Goal: Use online tool/utility: Utilize a website feature to perform a specific function

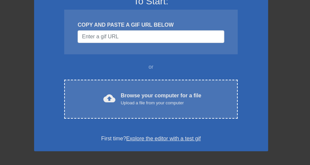
scroll to position [67, 0]
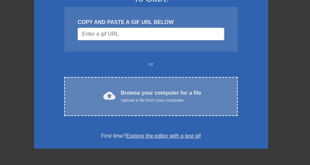
click at [166, 97] on div "Upload a file from your computer" at bounding box center [161, 100] width 81 height 7
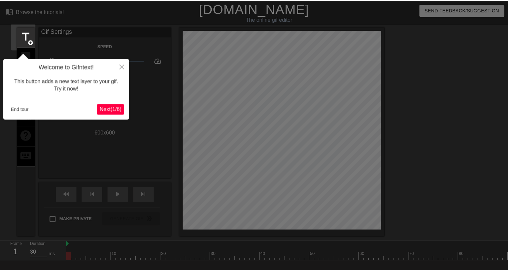
scroll to position [16, 0]
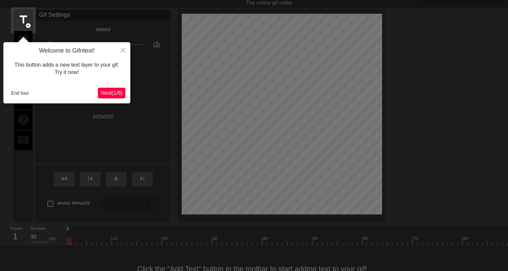
click at [111, 92] on span "Next ( 1 / 6 )" at bounding box center [112, 93] width 22 height 6
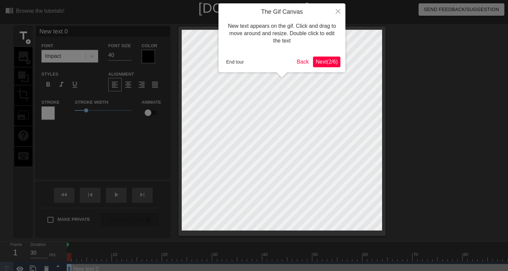
click at [331, 64] on span "Next ( 2 / 6 )" at bounding box center [327, 62] width 22 height 6
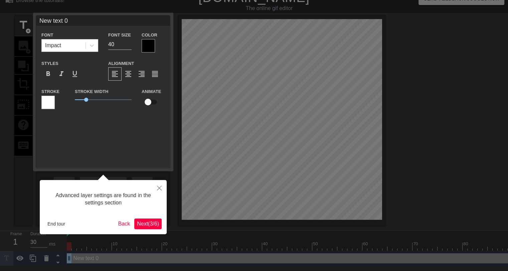
click at [151, 225] on span "Next ( 3 / 6 )" at bounding box center [148, 223] width 22 height 6
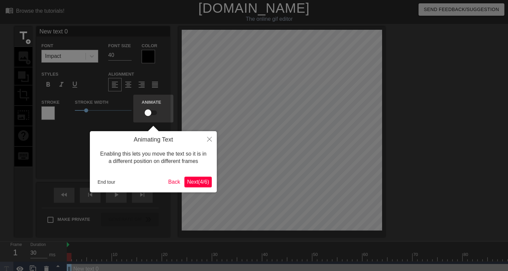
click at [190, 181] on span "Next ( 4 / 6 )" at bounding box center [198, 182] width 22 height 6
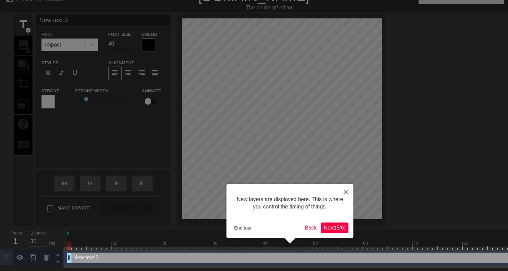
click at [340, 227] on span "Next ( 5 / 6 )" at bounding box center [335, 227] width 22 height 6
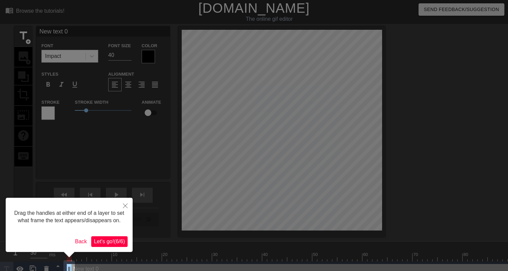
click at [114, 240] on span "Let's go! ( 6 / 6 )" at bounding box center [109, 241] width 31 height 6
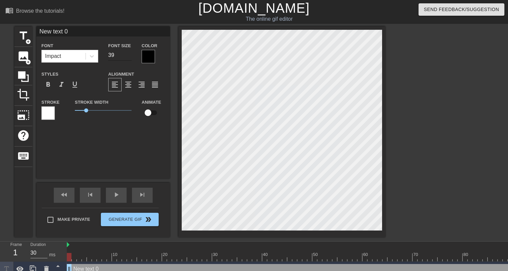
click at [130, 56] on input "39" at bounding box center [119, 55] width 23 height 11
click at [130, 56] on input "38" at bounding box center [119, 55] width 23 height 11
click at [130, 56] on input "29" at bounding box center [119, 55] width 23 height 11
click at [130, 56] on input "21" at bounding box center [119, 55] width 23 height 11
click at [130, 53] on input "22" at bounding box center [119, 55] width 23 height 11
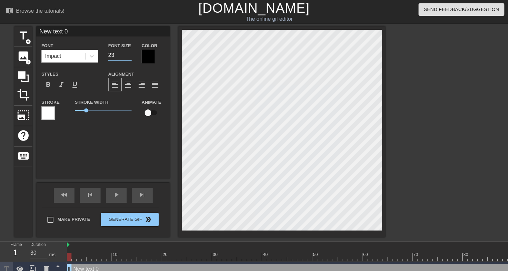
type input "23"
click at [130, 53] on input "23" at bounding box center [119, 55] width 23 height 11
type input "J"
type textarea "J"
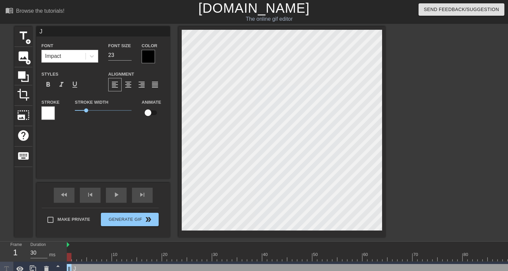
type input "Ju"
type textarea "Ju"
type input "Juw"
type textarea "Juw"
type input "Juwa"
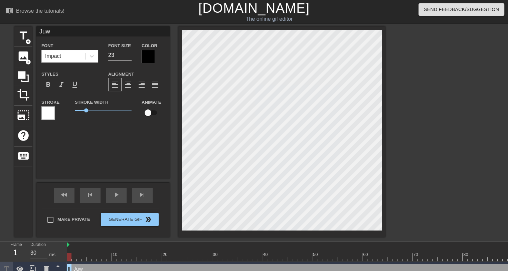
type textarea "Juwa"
type input "Juwan"
type textarea "Juwan"
type input "Juwan"
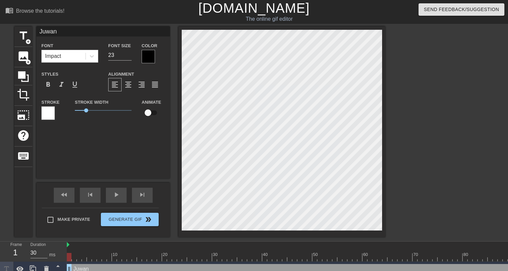
type textarea "Juwan"
type input "[PERSON_NAME]"
type textarea "[PERSON_NAME]"
type input "[PERSON_NAME]"
type textarea "[PERSON_NAME]"
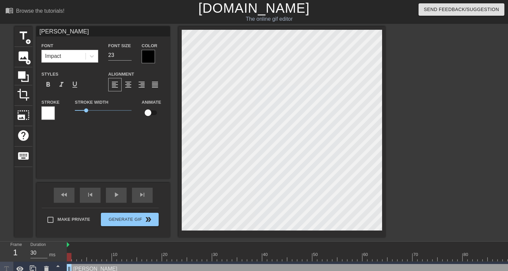
type input "[PERSON_NAME]"
type textarea "[PERSON_NAME]"
type input "[PERSON_NAME]"
type textarea "[PERSON_NAME]"
type input "[PERSON_NAME]"
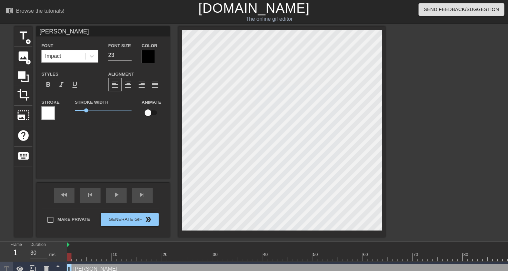
type textarea "[PERSON_NAME]"
type input "[PERSON_NAME]"
type textarea "[PERSON_NAME]"
type input "[PERSON_NAME]"
type textarea "[PERSON_NAME]"
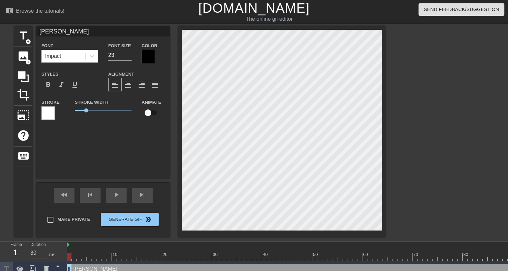
scroll to position [1, 2]
click at [149, 113] on input "checkbox" at bounding box center [148, 112] width 38 height 13
checkbox input "true"
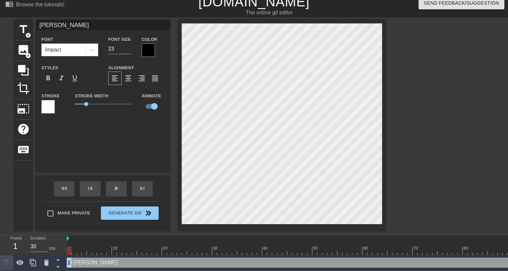
scroll to position [7, 0]
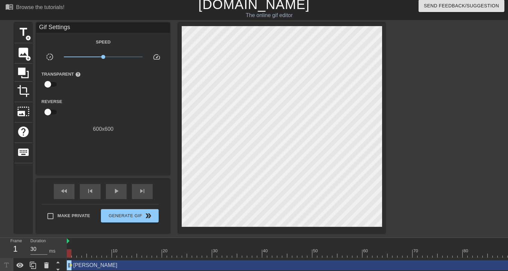
scroll to position [0, 0]
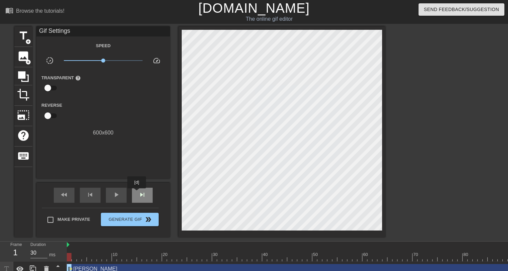
click at [137, 193] on div "skip_next" at bounding box center [142, 194] width 21 height 15
click at [143, 195] on span "skip_next" at bounding box center [142, 194] width 8 height 8
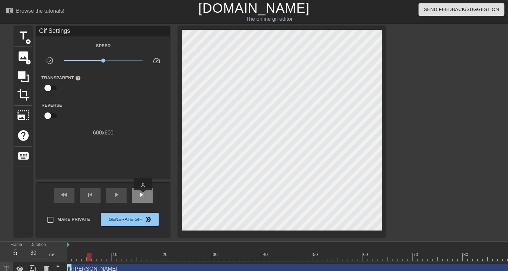
click at [143, 195] on span "skip_next" at bounding box center [142, 194] width 8 height 8
click at [61, 197] on span "fast_rewind" at bounding box center [64, 194] width 8 height 8
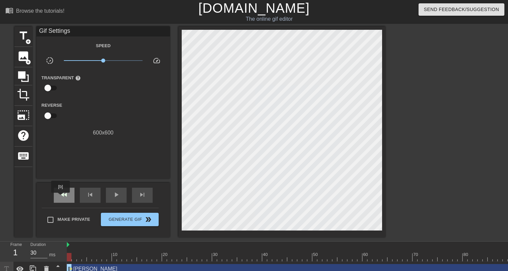
click at [61, 197] on span "fast_rewind" at bounding box center [64, 194] width 8 height 8
click at [61, 196] on span "fast_rewind" at bounding box center [64, 194] width 8 height 8
click at [143, 197] on span "skip_next" at bounding box center [142, 194] width 8 height 8
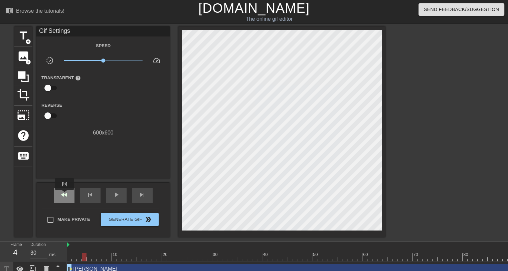
click at [65, 194] on span "fast_rewind" at bounding box center [64, 194] width 8 height 8
click at [143, 193] on span "skip_next" at bounding box center [142, 194] width 8 height 8
click at [144, 194] on span "skip_next" at bounding box center [142, 194] width 8 height 8
click at [146, 189] on div "skip_next" at bounding box center [142, 194] width 21 height 15
click at [148, 193] on div "skip_next" at bounding box center [142, 194] width 21 height 15
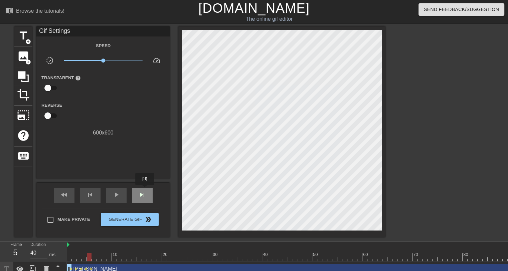
click at [145, 189] on div "skip_next" at bounding box center [142, 194] width 21 height 15
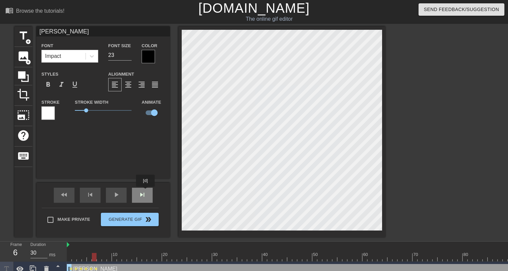
click at [146, 189] on div "skip_next" at bounding box center [142, 194] width 21 height 15
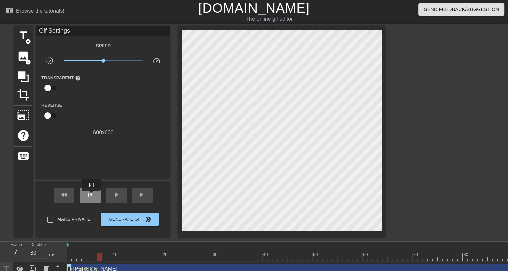
click at [91, 195] on span "skip_previous" at bounding box center [90, 194] width 8 height 8
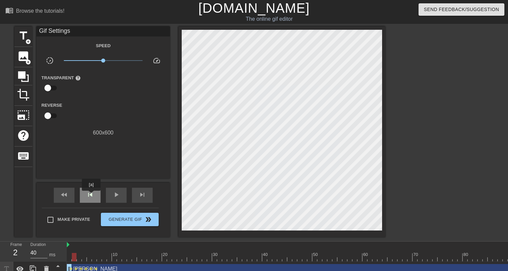
click at [91, 195] on span "skip_previous" at bounding box center [90, 194] width 8 height 8
type input "30"
click at [91, 195] on span "skip_previous" at bounding box center [90, 194] width 8 height 8
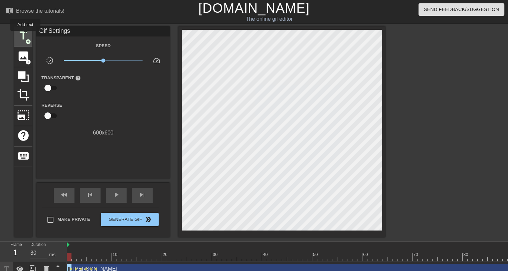
click at [25, 35] on span "title" at bounding box center [23, 35] width 13 height 13
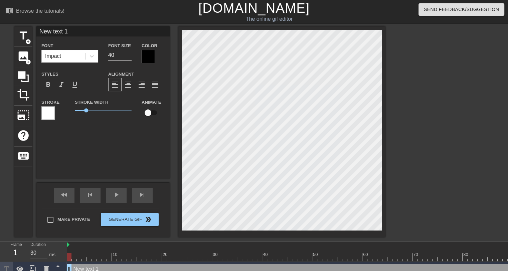
scroll to position [1, 2]
type input "New text"
type textarea "New text"
type input "New text"
type textarea "New text"
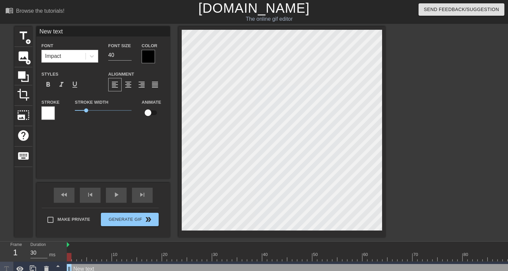
type input "New tex"
type textarea "New tex"
type input "New te"
type textarea "New te"
type input "New t"
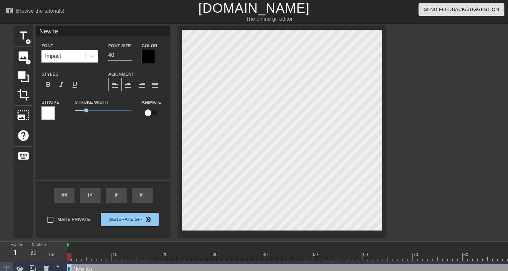
type textarea "New t"
type input "New"
type textarea "New"
type input "New"
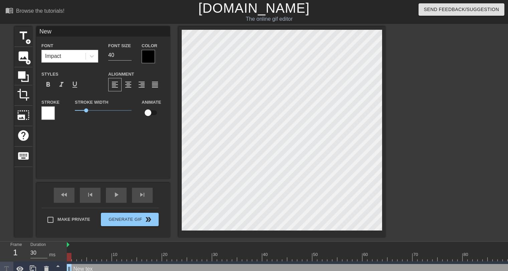
type textarea "New"
type input "Ne"
type textarea "Ne"
type input "N"
type textarea "N"
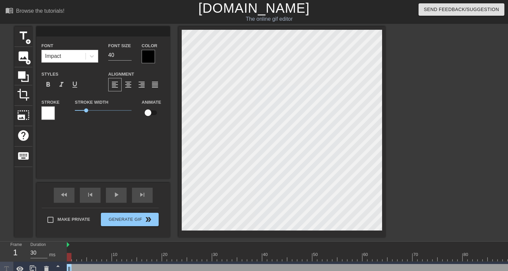
type input "P"
type textarea "P"
type input "Pa"
type textarea "Pa"
type input "Pac"
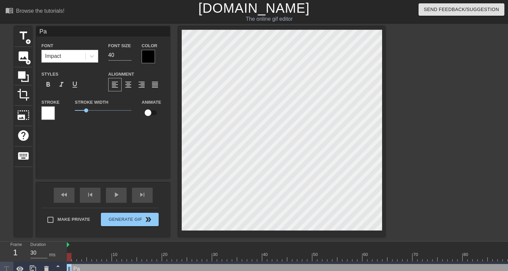
type textarea "Pac"
type input "Pack"
type textarea "Pack"
type input "Packe"
type textarea "Packe"
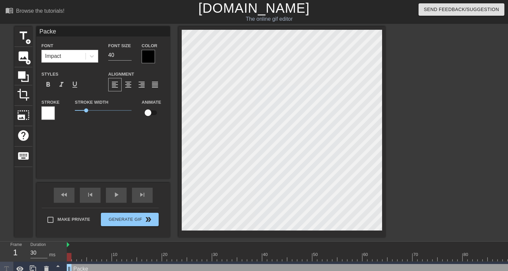
type input "Packer"
type textarea "Packer"
type input "Packers"
type textarea "Packers"
type input "Packers"
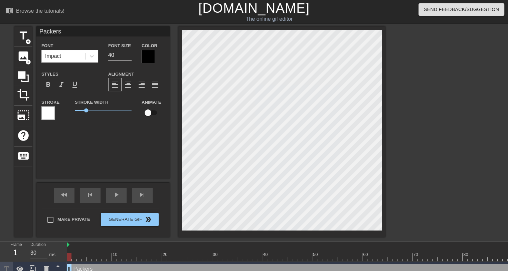
type textarea "Packers"
type input "Packers D"
type textarea "Packers D"
click at [128, 54] on input "41" at bounding box center [119, 55] width 23 height 11
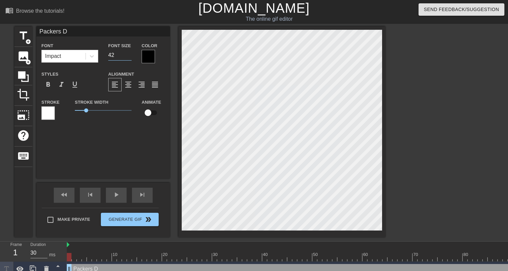
click at [128, 54] on input "42" at bounding box center [119, 55] width 23 height 11
click at [127, 57] on input "41" at bounding box center [119, 55] width 23 height 11
click at [127, 57] on input "40" at bounding box center [119, 55] width 23 height 11
type input "34"
click at [127, 57] on input "34" at bounding box center [119, 55] width 23 height 11
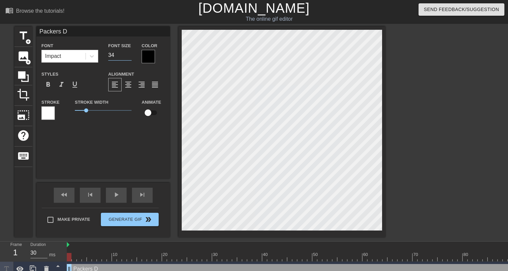
type input "[PERSON_NAME]"
type input "23"
checkbox input "true"
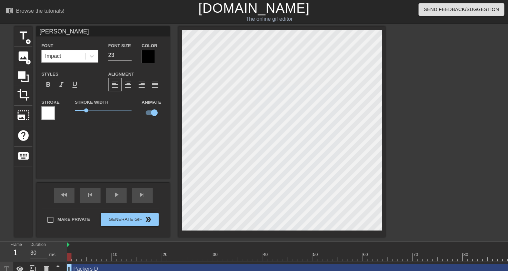
type input "Packers D"
type input "34"
checkbox input "false"
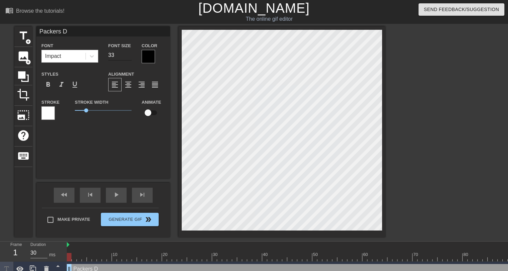
click at [128, 56] on input "33" at bounding box center [119, 55] width 23 height 11
click at [128, 56] on input "32" at bounding box center [119, 55] width 23 height 11
click at [128, 56] on input "31" at bounding box center [119, 55] width 23 height 11
click at [128, 56] on input "30" at bounding box center [119, 55] width 23 height 11
click at [128, 56] on input "29" at bounding box center [119, 55] width 23 height 11
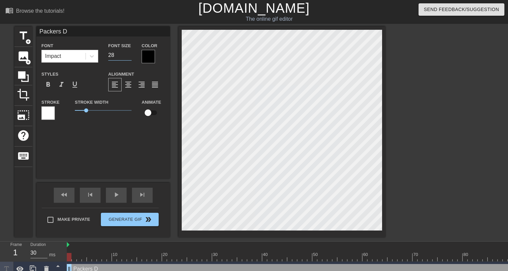
click at [128, 56] on input "28" at bounding box center [119, 55] width 23 height 11
click at [128, 56] on input "27" at bounding box center [119, 55] width 23 height 11
click at [128, 56] on input "26" at bounding box center [119, 55] width 23 height 11
click at [128, 56] on input "25" at bounding box center [119, 55] width 23 height 11
click at [128, 56] on input "24" at bounding box center [119, 55] width 23 height 11
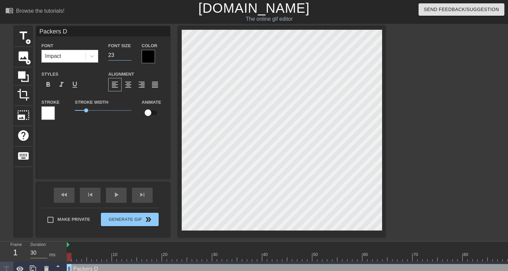
type input "23"
click at [128, 56] on input "23" at bounding box center [119, 55] width 23 height 11
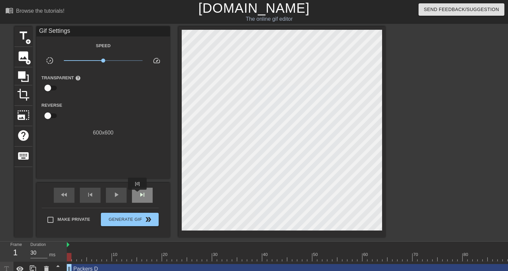
click at [138, 194] on div "skip_next" at bounding box center [142, 194] width 21 height 15
click at [60, 197] on span "fast_rewind" at bounding box center [64, 194] width 8 height 8
click at [137, 193] on div "skip_next" at bounding box center [142, 194] width 21 height 15
type input "40"
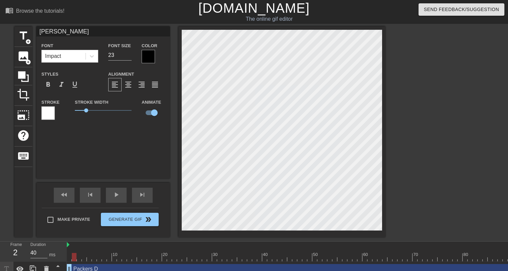
type input "Packers D"
checkbox input "false"
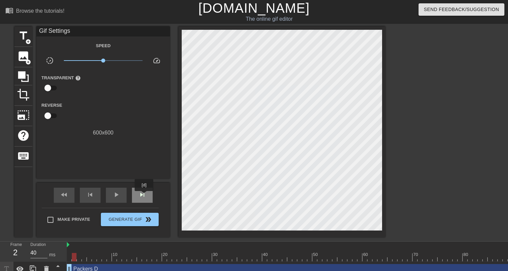
click at [144, 195] on span "skip_next" at bounding box center [142, 194] width 8 height 8
click at [145, 198] on span "skip_next" at bounding box center [142, 194] width 8 height 8
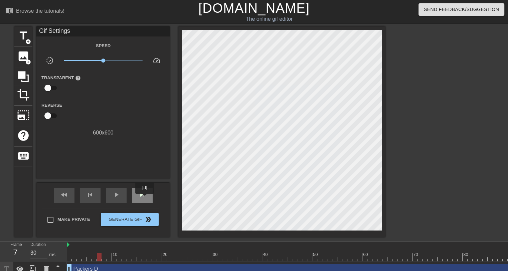
click at [145, 198] on span "skip_next" at bounding box center [142, 194] width 8 height 8
click at [145, 201] on div "skip_next" at bounding box center [142, 194] width 21 height 15
click at [145, 199] on div "skip_next" at bounding box center [142, 194] width 21 height 15
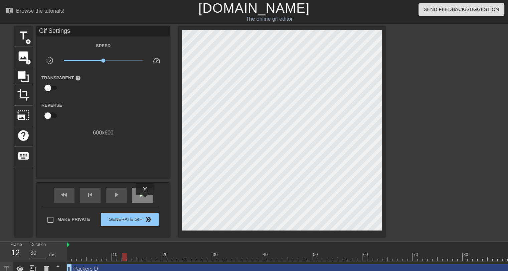
click at [145, 199] on div "skip_next" at bounding box center [142, 194] width 21 height 15
click at [65, 196] on span "fast_rewind" at bounding box center [64, 194] width 8 height 8
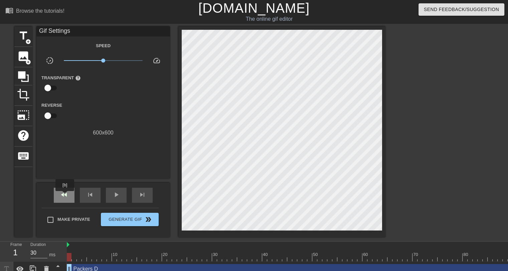
click at [65, 195] on span "fast_rewind" at bounding box center [64, 194] width 8 height 8
click at [118, 195] on span "play_arrow" at bounding box center [116, 194] width 8 height 8
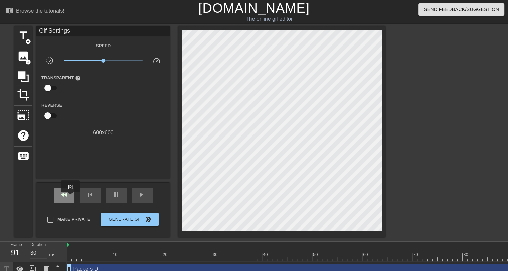
click at [71, 197] on div "fast_rewind" at bounding box center [64, 194] width 21 height 15
click at [116, 193] on span "pause" at bounding box center [116, 194] width 8 height 8
click at [54, 193] on div "fast_rewind" at bounding box center [64, 194] width 21 height 15
click at [135, 193] on div "skip_next" at bounding box center [142, 194] width 21 height 15
click at [61, 196] on span "fast_rewind" at bounding box center [64, 194] width 8 height 8
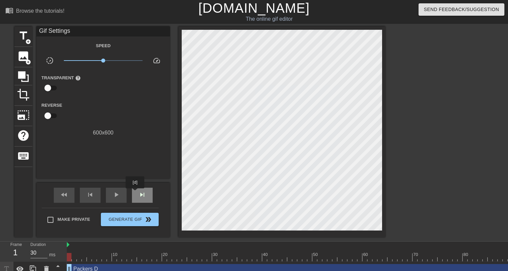
click at [135, 193] on div "skip_next" at bounding box center [142, 194] width 21 height 15
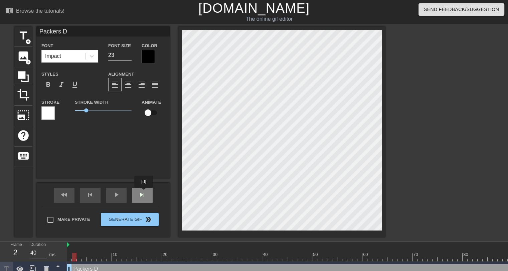
click at [144, 192] on span "skip_next" at bounding box center [142, 194] width 8 height 8
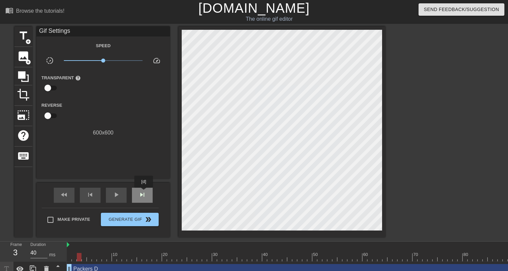
type input "30"
click at [142, 195] on span "skip_next" at bounding box center [142, 194] width 8 height 8
click at [66, 197] on span "fast_rewind" at bounding box center [64, 194] width 8 height 8
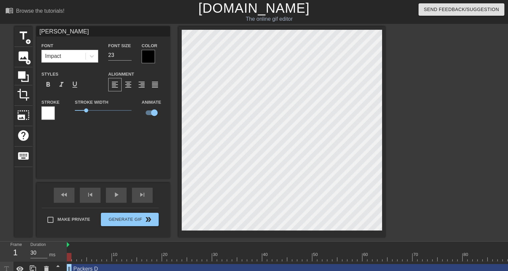
type input "Packers D"
checkbox input "false"
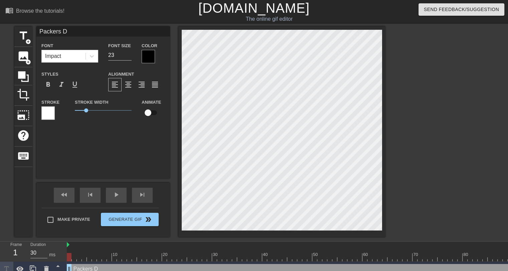
type input "[PERSON_NAME]"
checkbox input "true"
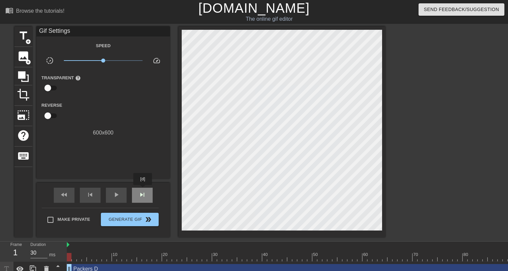
click at [143, 189] on div "skip_next" at bounding box center [142, 194] width 21 height 15
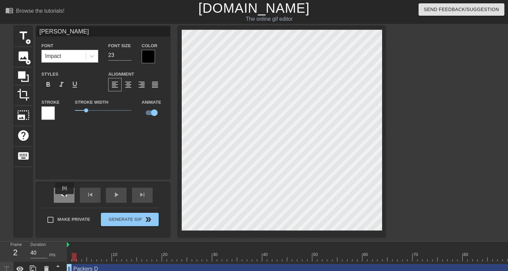
click at [65, 198] on div "fast_rewind" at bounding box center [64, 194] width 21 height 15
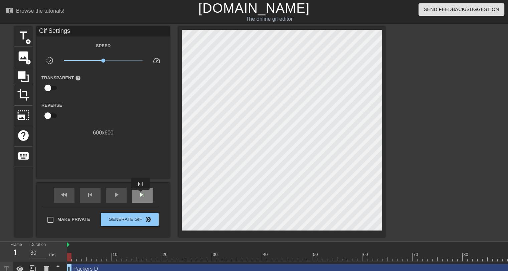
click at [141, 194] on span "skip_next" at bounding box center [142, 194] width 8 height 8
click at [70, 195] on div "fast_rewind" at bounding box center [64, 194] width 21 height 15
click at [144, 193] on span "skip_next" at bounding box center [142, 194] width 8 height 8
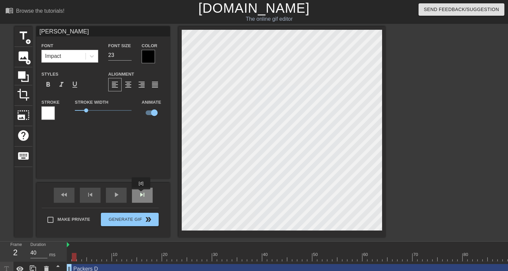
click at [141, 194] on span "skip_next" at bounding box center [142, 194] width 8 height 8
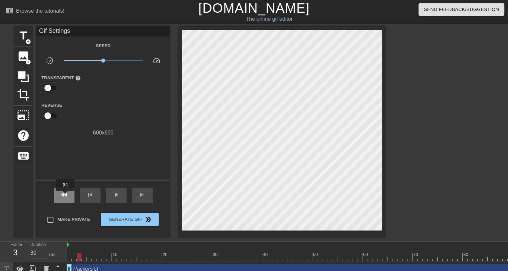
click at [65, 195] on span "fast_rewind" at bounding box center [64, 194] width 8 height 8
click at [135, 195] on div "skip_next" at bounding box center [142, 194] width 21 height 15
click at [69, 198] on div "fast_rewind" at bounding box center [64, 194] width 21 height 15
click at [141, 193] on span "skip_next" at bounding box center [142, 194] width 8 height 8
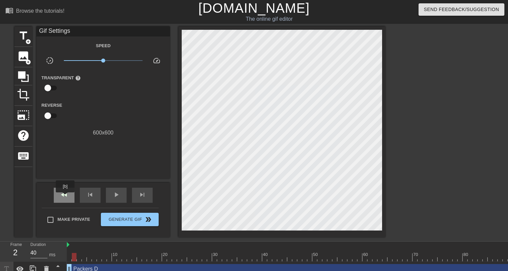
click at [65, 197] on span "fast_rewind" at bounding box center [64, 194] width 8 height 8
click at [135, 193] on div "skip_next" at bounding box center [142, 194] width 21 height 15
click at [143, 192] on span "skip_next" at bounding box center [142, 194] width 8 height 8
click at [59, 193] on div "fast_rewind" at bounding box center [64, 194] width 21 height 15
click at [140, 191] on span "skip_next" at bounding box center [142, 194] width 8 height 8
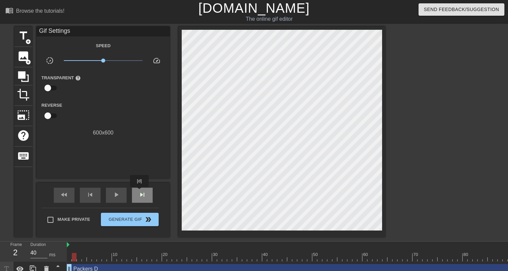
click at [140, 191] on span "skip_next" at bounding box center [142, 194] width 8 height 8
click at [68, 197] on span "fast_rewind" at bounding box center [64, 194] width 8 height 8
click at [139, 192] on span "skip_next" at bounding box center [142, 194] width 8 height 8
click at [140, 193] on span "skip_next" at bounding box center [142, 194] width 8 height 8
click at [65, 196] on span "fast_rewind" at bounding box center [64, 194] width 8 height 8
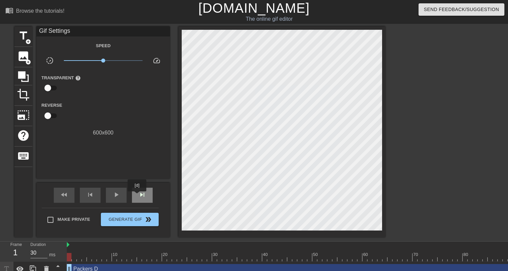
click at [137, 196] on div "skip_next" at bounding box center [142, 194] width 21 height 15
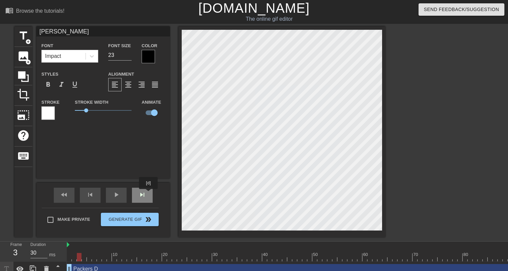
click at [142, 194] on span "skip_next" at bounding box center [142, 194] width 8 height 8
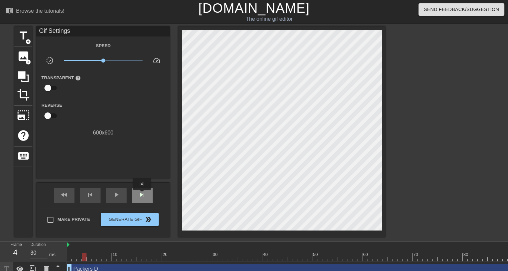
click at [142, 194] on span "skip_next" at bounding box center [142, 194] width 8 height 8
type input "30"
click at [142, 194] on span "skip_next" at bounding box center [142, 194] width 8 height 8
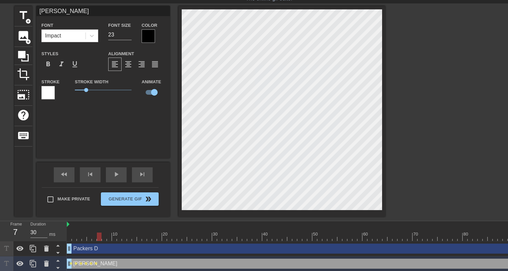
scroll to position [22, 0]
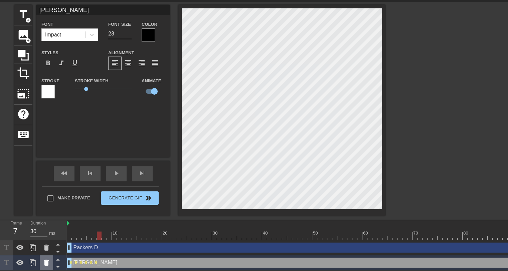
click at [46, 264] on icon at bounding box center [46, 262] width 5 height 6
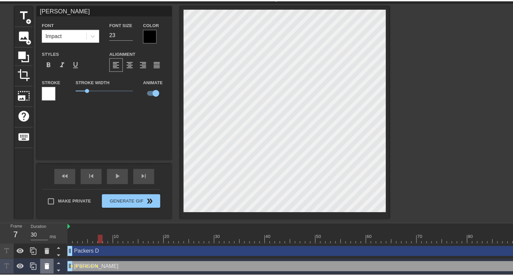
scroll to position [17, 0]
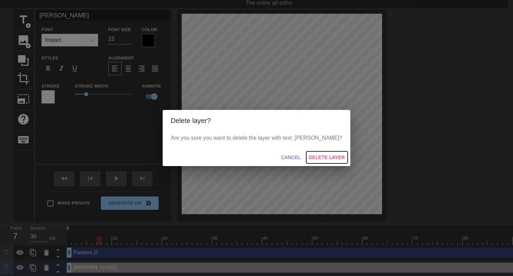
click at [317, 156] on span "Delete Layer" at bounding box center [327, 157] width 36 height 8
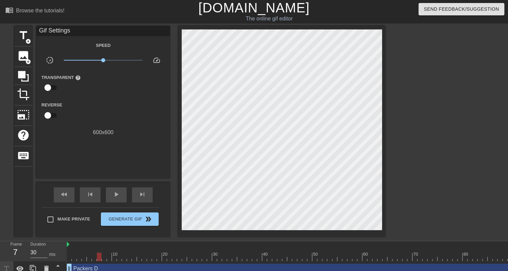
scroll to position [0, 0]
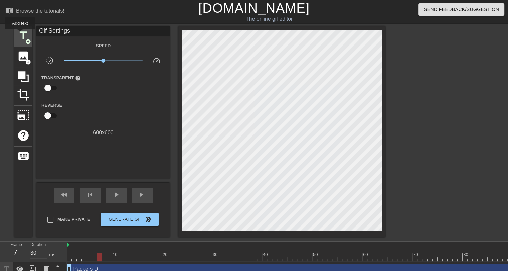
click at [21, 34] on span "title" at bounding box center [23, 35] width 13 height 13
click at [68, 189] on div "fast_rewind" at bounding box center [64, 194] width 21 height 15
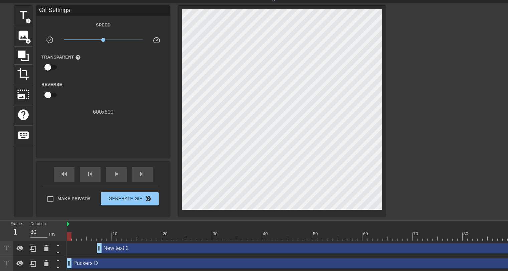
scroll to position [22, 0]
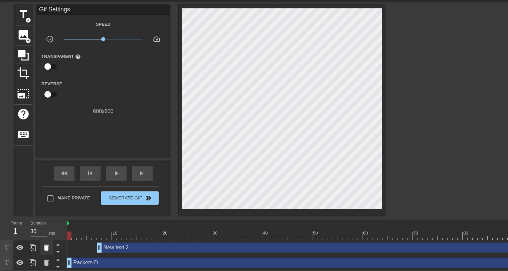
click at [45, 248] on icon at bounding box center [46, 247] width 5 height 6
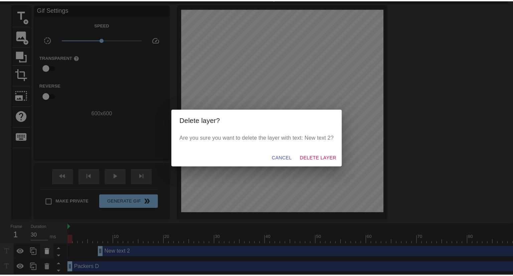
scroll to position [17, 0]
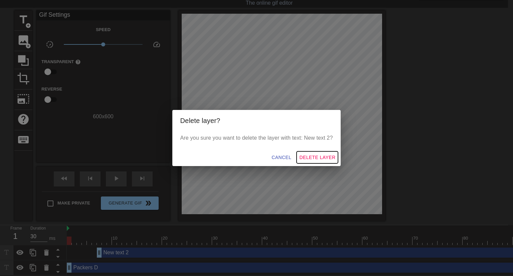
click at [318, 157] on span "Delete Layer" at bounding box center [317, 157] width 36 height 8
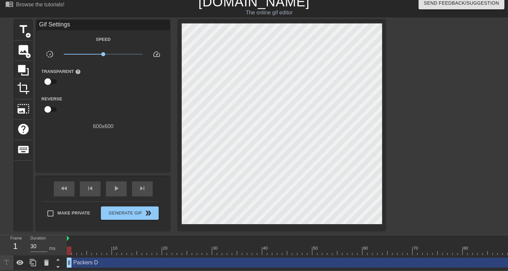
scroll to position [7, 0]
click at [24, 33] on span "title" at bounding box center [23, 29] width 13 height 13
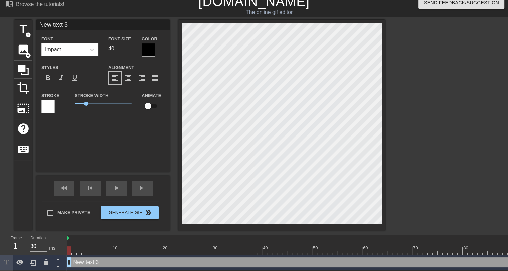
scroll to position [1, 2]
type input "J"
type textarea "J"
type input "Ju"
type textarea "Ju"
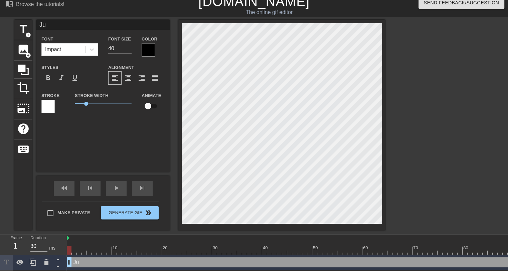
type input "Juw"
type textarea "Juw"
type input "Juwa"
type textarea "Juwa"
type input "Juwan"
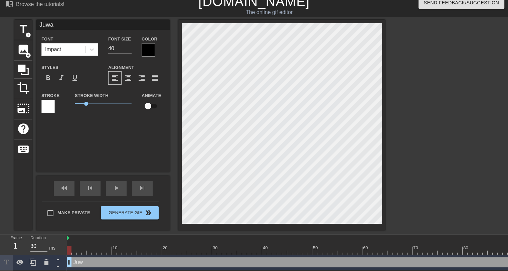
type textarea "Juwan"
type input "Juwan"
type textarea "Juwan"
type input "[PERSON_NAME]"
type textarea "[PERSON_NAME]"
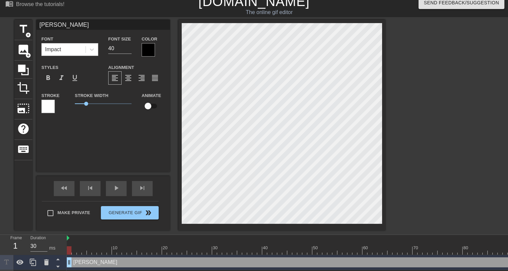
type input "[PERSON_NAME]"
type textarea "[PERSON_NAME]"
type input "[PERSON_NAME]"
type textarea "[PERSON_NAME]"
type input "[PERSON_NAME]"
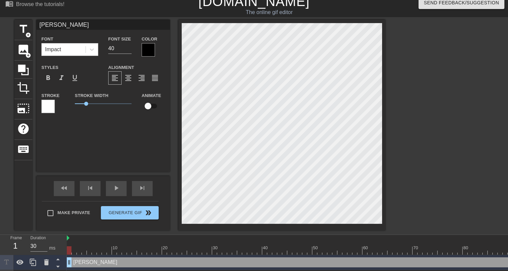
type textarea "[PERSON_NAME]"
type input "[PERSON_NAME]"
type textarea "[PERSON_NAME]"
type input "[PERSON_NAME]"
type textarea "[PERSON_NAME]"
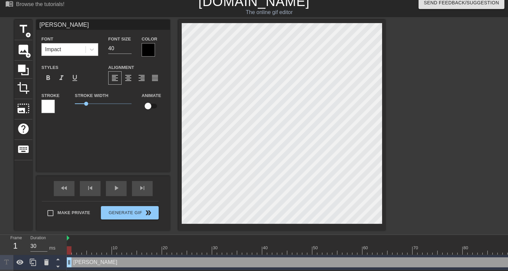
type input "[PERSON_NAME]"
type textarea "[PERSON_NAME]"
drag, startPoint x: 121, startPoint y: 48, endPoint x: 106, endPoint y: 45, distance: 15.8
click at [107, 46] on div "Font Size 40" at bounding box center [119, 46] width 33 height 22
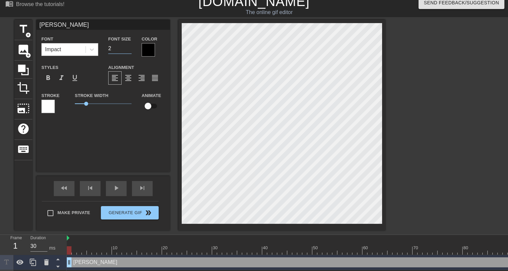
type input "23"
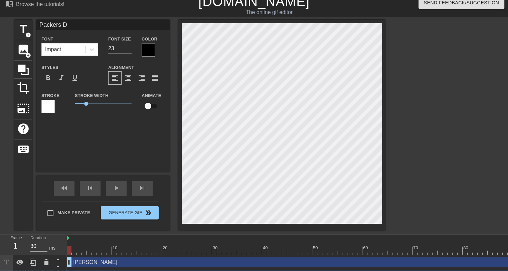
type input "[PERSON_NAME]"
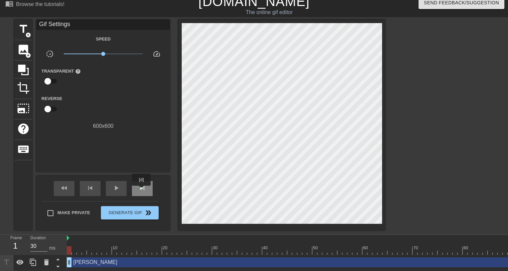
click at [142, 190] on span "skip_next" at bounding box center [142, 188] width 8 height 8
click at [147, 183] on div "skip_next" at bounding box center [142, 188] width 21 height 15
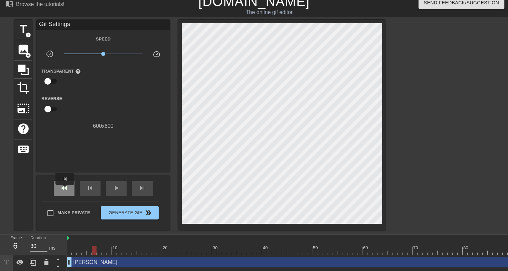
click at [65, 189] on span "fast_rewind" at bounding box center [64, 188] width 8 height 8
click at [134, 182] on div "skip_next" at bounding box center [142, 188] width 21 height 15
click at [139, 182] on div "skip_next" at bounding box center [142, 188] width 21 height 15
type input "30"
click at [139, 182] on div "skip_next" at bounding box center [142, 188] width 21 height 15
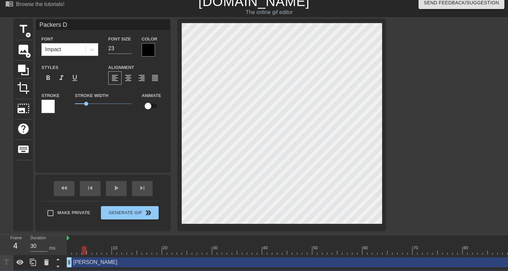
type input "[PERSON_NAME]"
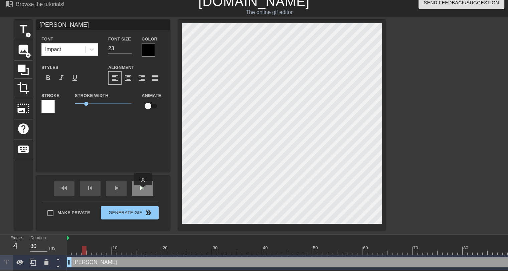
click at [143, 190] on span "skip_next" at bounding box center [142, 188] width 8 height 8
type input "40"
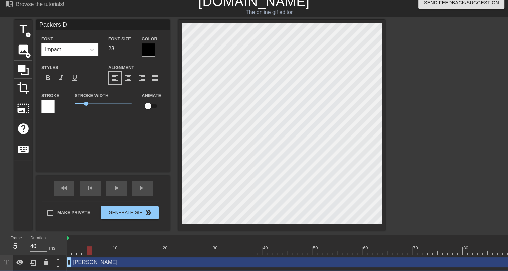
type input "[PERSON_NAME]"
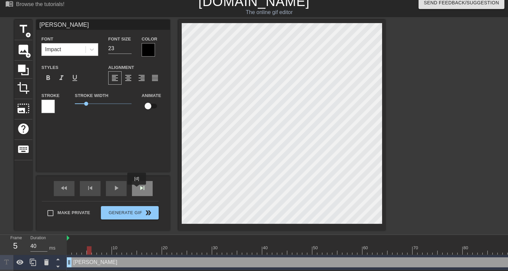
click at [137, 189] on div "skip_next" at bounding box center [142, 188] width 21 height 15
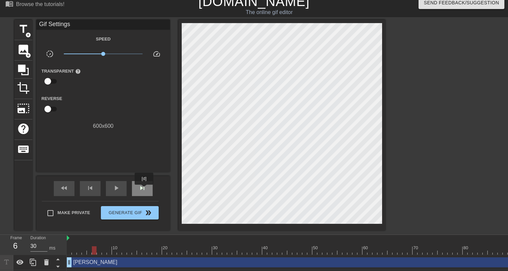
click at [144, 189] on span "skip_next" at bounding box center [142, 188] width 8 height 8
click at [149, 187] on div "skip_next" at bounding box center [142, 188] width 21 height 15
click at [142, 186] on span "skip_next" at bounding box center [142, 188] width 8 height 8
type input "30"
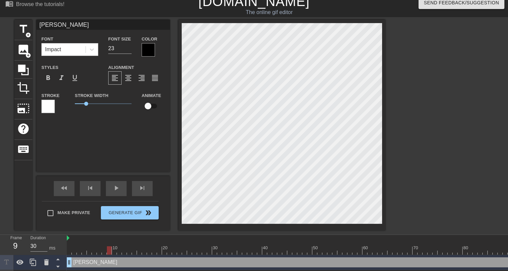
type input "Packers D"
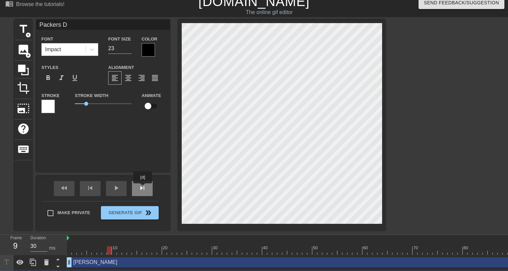
click at [143, 188] on span "skip_next" at bounding box center [142, 188] width 8 height 8
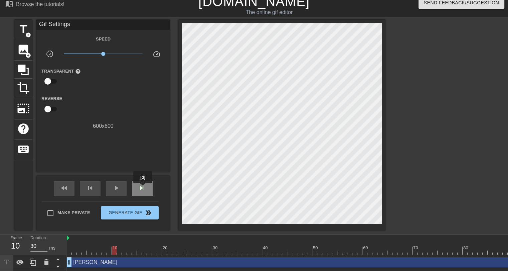
click at [143, 188] on span "skip_next" at bounding box center [142, 188] width 8 height 8
click at [149, 189] on div "skip_next" at bounding box center [142, 188] width 21 height 15
type input "30"
click at [149, 189] on div "skip_next" at bounding box center [142, 188] width 21 height 15
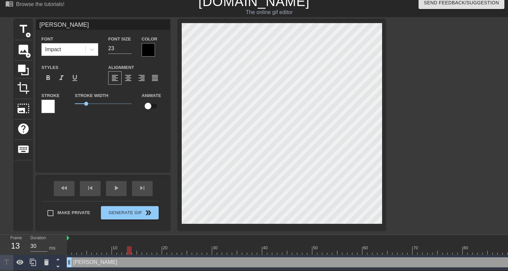
type input "Packers D"
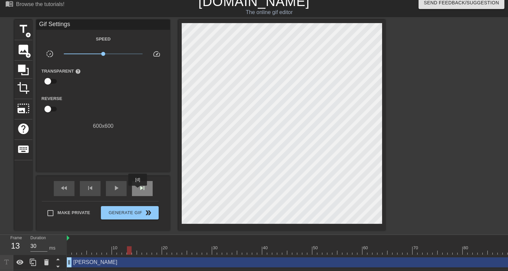
click at [138, 190] on span "skip_next" at bounding box center [142, 188] width 8 height 8
click at [139, 188] on span "skip_next" at bounding box center [142, 188] width 8 height 8
type input "30"
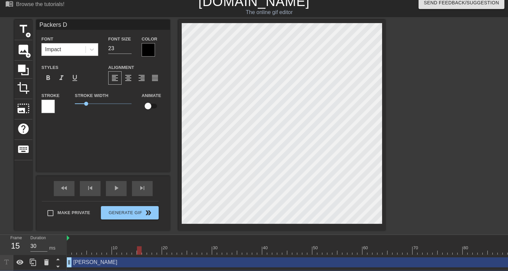
type input "[PERSON_NAME]"
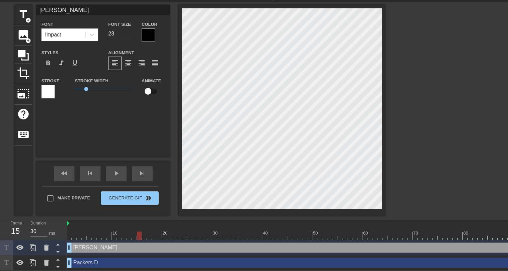
scroll to position [22, 0]
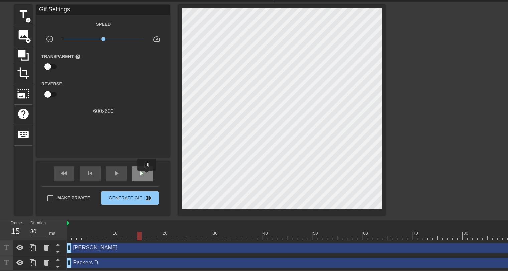
click at [147, 175] on div "skip_next" at bounding box center [142, 173] width 21 height 15
type input "40"
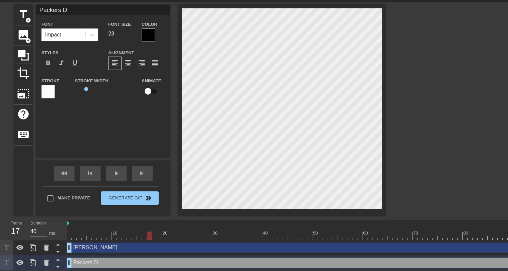
type input "[PERSON_NAME]"
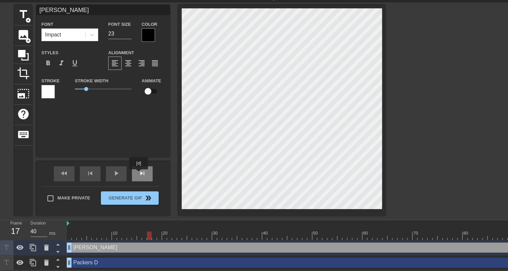
click at [139, 173] on span "skip_next" at bounding box center [142, 173] width 8 height 8
type input "30"
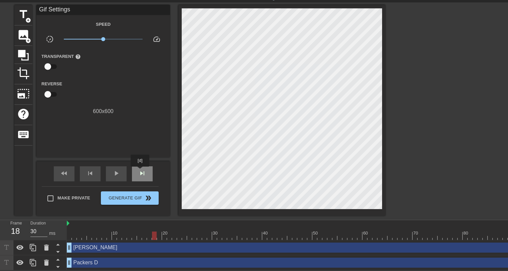
click at [140, 171] on span "skip_next" at bounding box center [142, 173] width 8 height 8
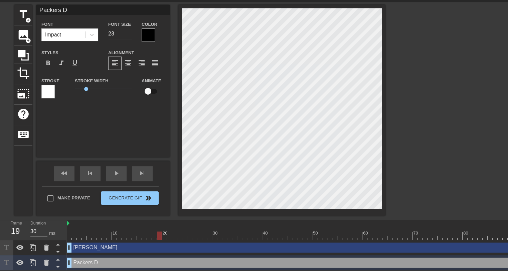
type input "[PERSON_NAME]"
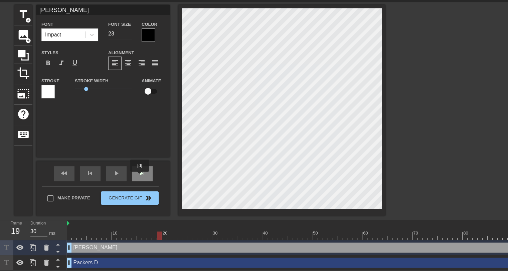
click at [140, 174] on span "skip_next" at bounding box center [142, 173] width 8 height 8
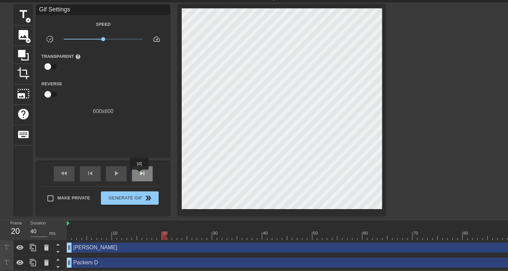
click at [140, 174] on span "skip_next" at bounding box center [142, 173] width 8 height 8
type input "30"
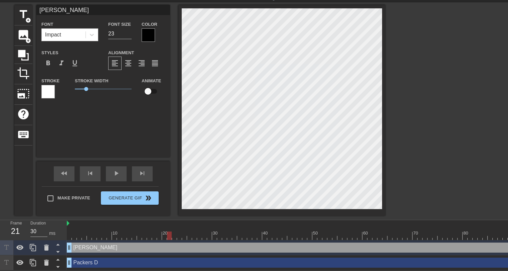
type input "Packers D"
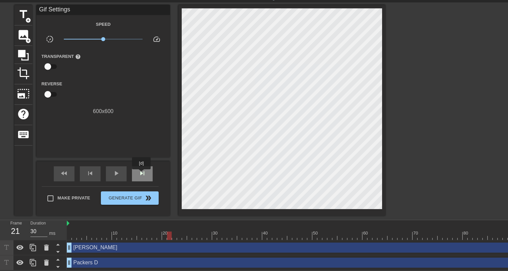
click at [142, 174] on span "skip_next" at bounding box center [142, 173] width 8 height 8
click at [143, 173] on span "skip_next" at bounding box center [142, 173] width 8 height 8
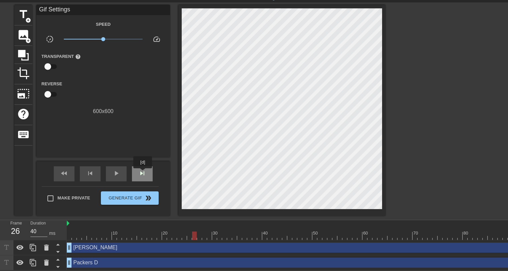
click at [143, 173] on span "skip_next" at bounding box center [142, 173] width 8 height 8
type input "30"
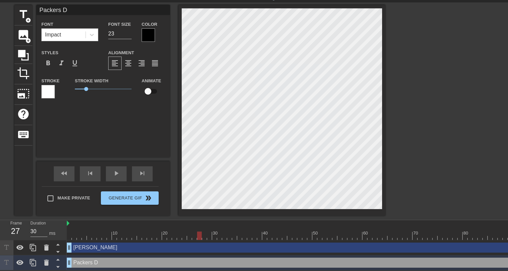
type input "[PERSON_NAME]"
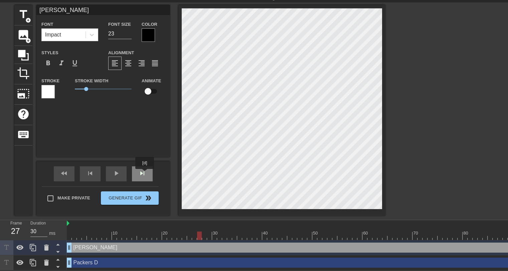
click at [145, 173] on span "skip_next" at bounding box center [142, 173] width 8 height 8
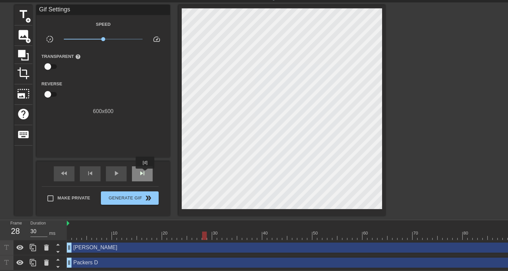
click at [145, 173] on span "skip_next" at bounding box center [142, 173] width 8 height 8
type input "30"
click at [145, 173] on span "skip_next" at bounding box center [142, 173] width 8 height 8
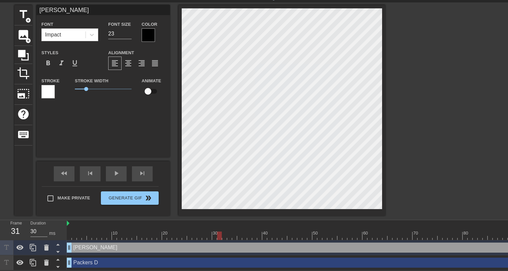
type input "Packers D"
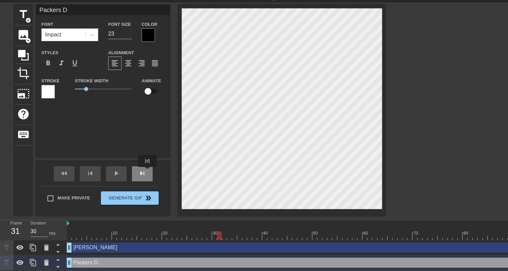
click at [147, 171] on div "skip_next" at bounding box center [142, 173] width 21 height 15
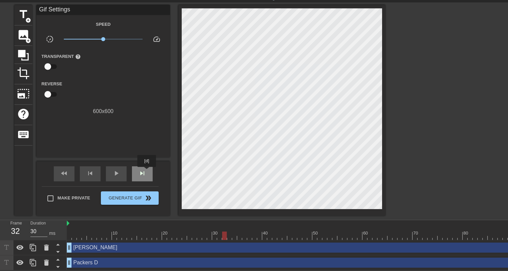
type input "40"
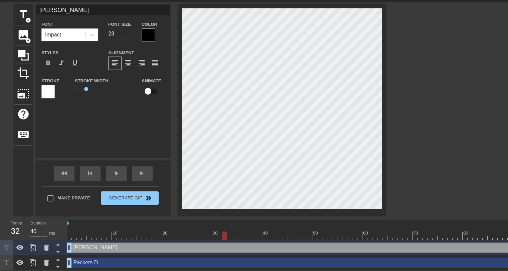
type input "Packers D"
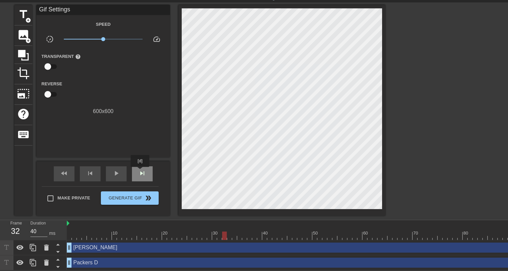
click at [140, 171] on span "skip_next" at bounding box center [142, 173] width 8 height 8
type input "30"
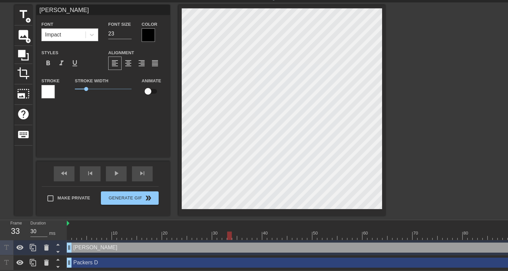
type input "Packers D"
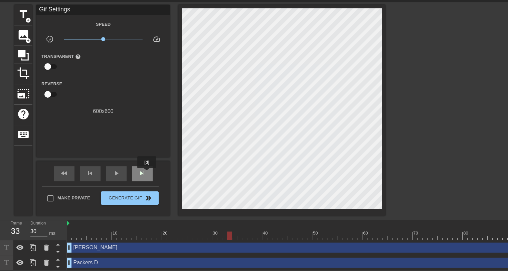
click at [147, 173] on div "skip_next" at bounding box center [142, 173] width 21 height 15
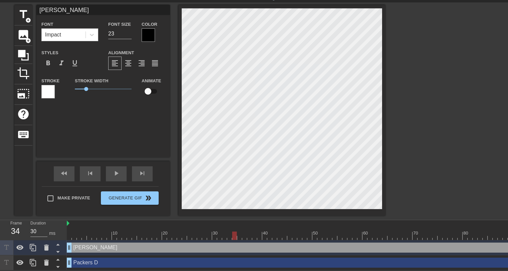
type input "Packers D"
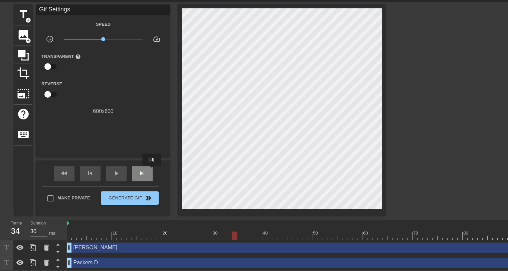
click at [152, 170] on div "skip_next" at bounding box center [142, 173] width 21 height 15
click at [146, 171] on div "skip_next" at bounding box center [142, 173] width 21 height 15
type input "30"
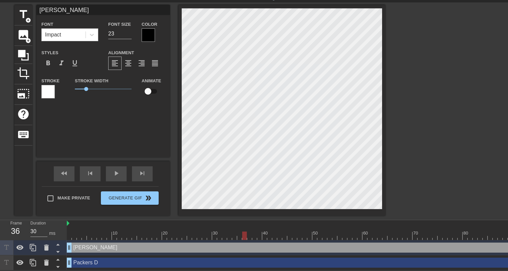
type input "Packers D"
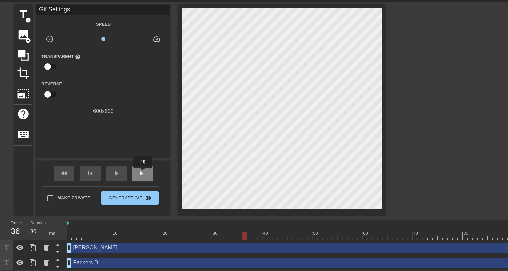
click at [143, 172] on span "skip_next" at bounding box center [142, 173] width 8 height 8
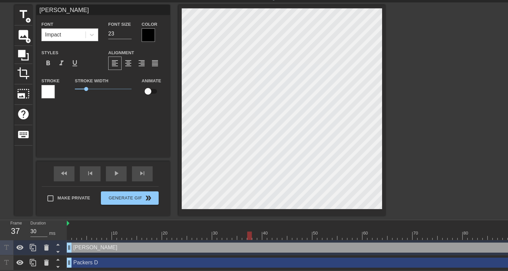
type input "Packers D"
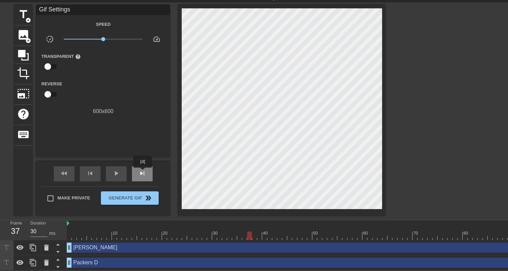
click at [143, 172] on span "skip_next" at bounding box center [142, 173] width 8 height 8
type input "40"
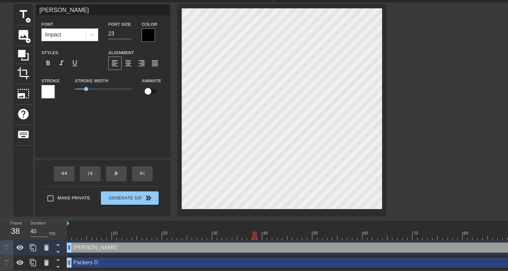
type input "Packers D"
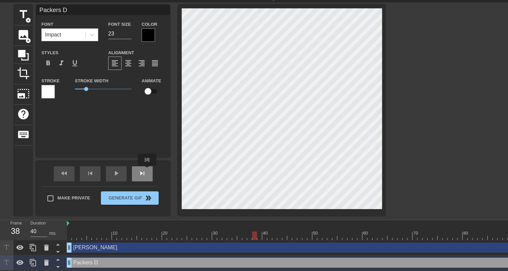
click at [147, 170] on div "skip_next" at bounding box center [142, 173] width 21 height 15
type input "30"
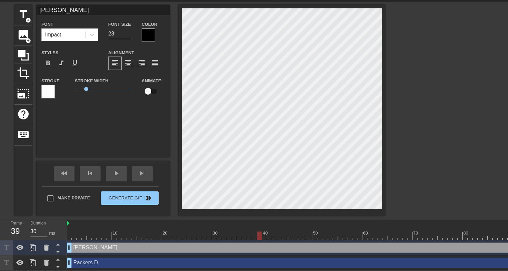
type input "Packers D"
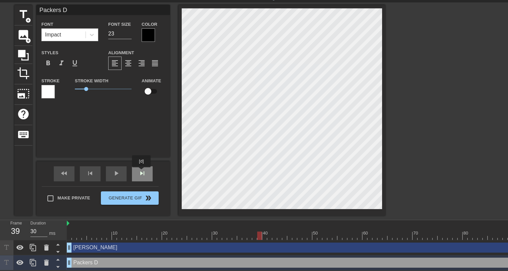
click at [142, 171] on span "skip_next" at bounding box center [142, 173] width 8 height 8
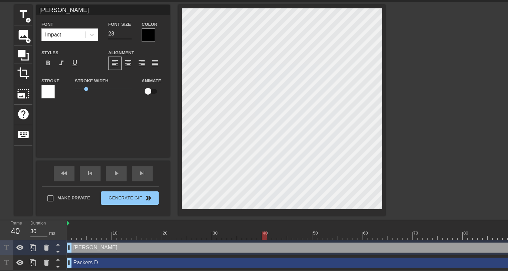
type input "Packers D"
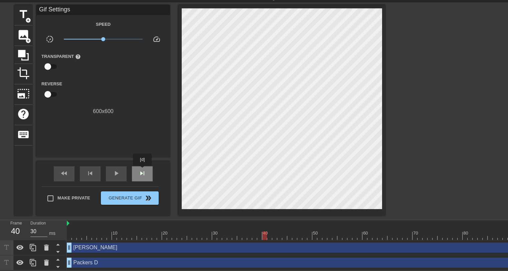
click at [143, 170] on span "skip_next" at bounding box center [142, 173] width 8 height 8
type input "40"
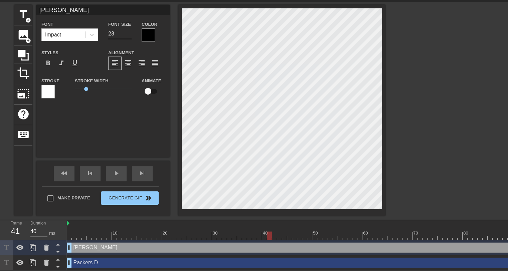
type input "Packers D"
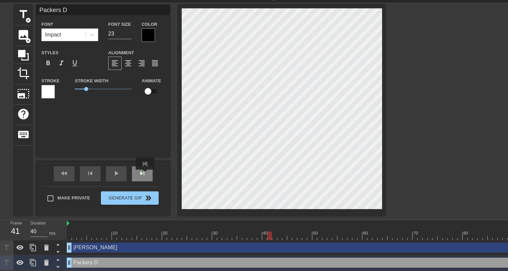
click at [145, 174] on span "skip_next" at bounding box center [142, 173] width 8 height 8
type input "30"
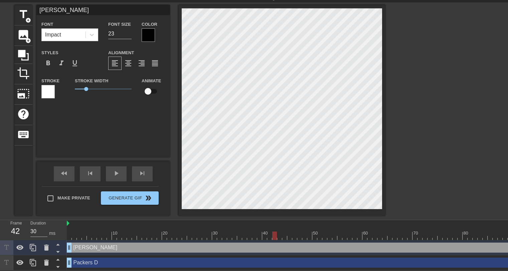
type input "Packers D"
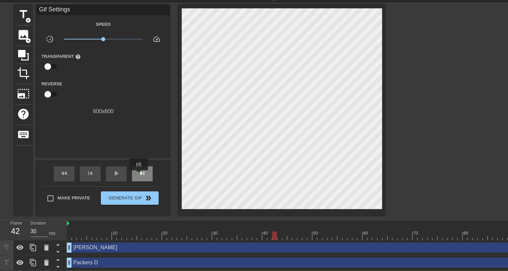
click at [139, 175] on span "skip_next" at bounding box center [142, 173] width 8 height 8
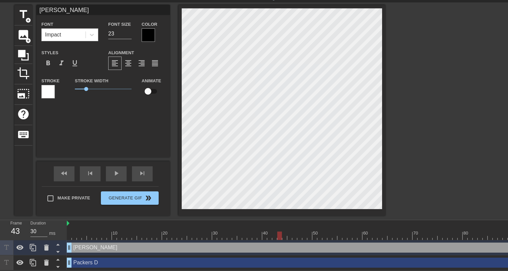
type input "Packers D"
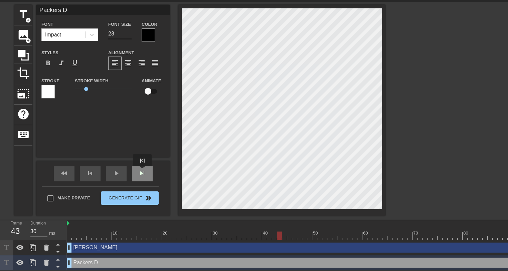
click at [142, 171] on span "skip_next" at bounding box center [142, 173] width 8 height 8
type input "40"
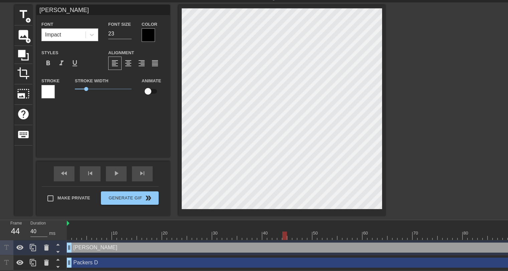
type input "Packers D"
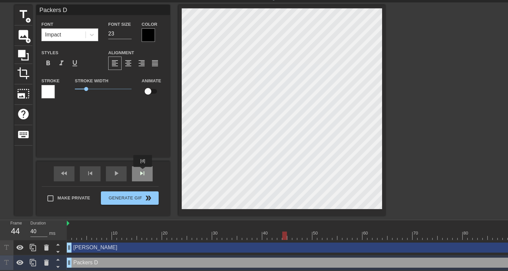
click at [143, 170] on span "skip_next" at bounding box center [142, 173] width 8 height 8
type input "30"
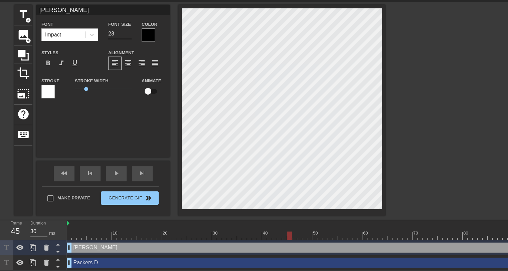
type input "Packers D"
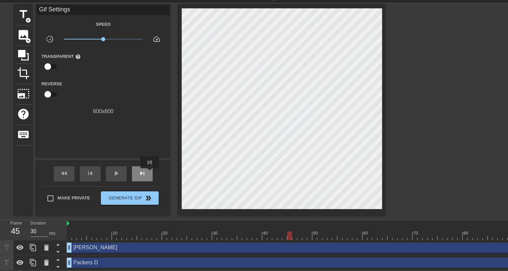
click at [150, 173] on div "skip_next" at bounding box center [142, 173] width 21 height 15
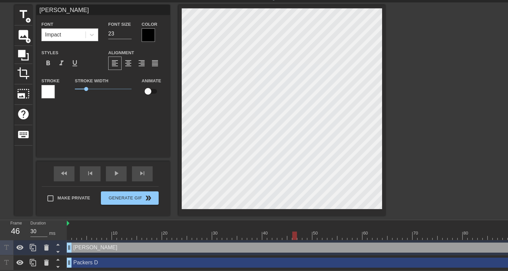
type input "Packers D"
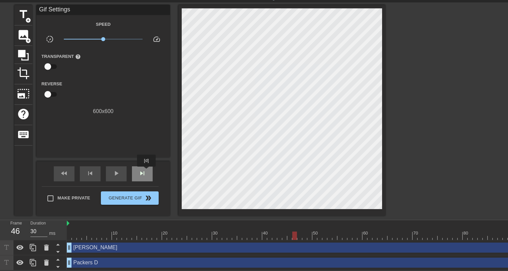
click at [147, 171] on div "skip_next" at bounding box center [142, 173] width 21 height 15
type input "40"
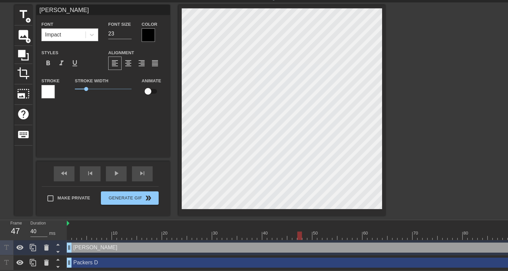
type input "Packers D"
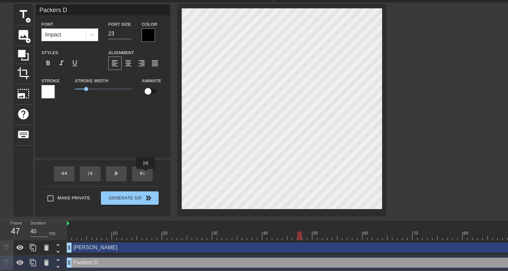
drag, startPoint x: 146, startPoint y: 173, endPoint x: 164, endPoint y: 171, distance: 17.9
click at [146, 173] on div "skip_next" at bounding box center [142, 173] width 21 height 15
type input "30"
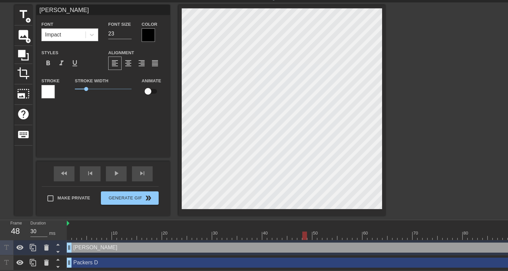
type input "Packers D"
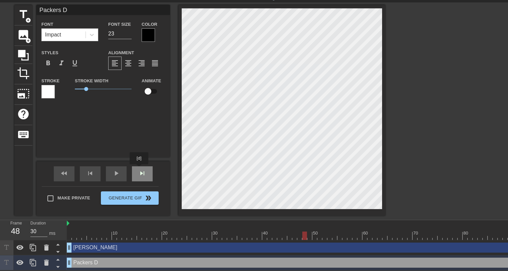
click at [141, 169] on span "skip_next" at bounding box center [142, 173] width 8 height 8
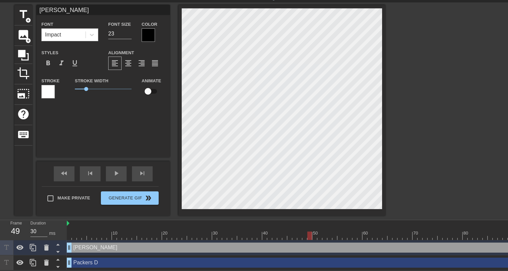
type input "Packers D"
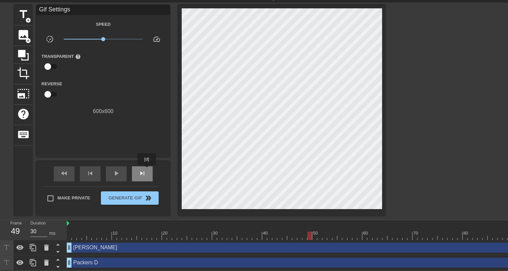
click at [147, 170] on div "skip_next" at bounding box center [142, 173] width 21 height 15
click at [145, 177] on div "skip_next" at bounding box center [142, 173] width 21 height 15
type input "30"
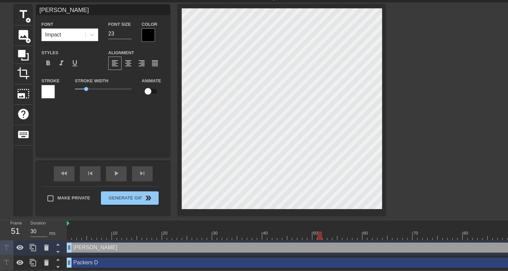
type input "Packers D"
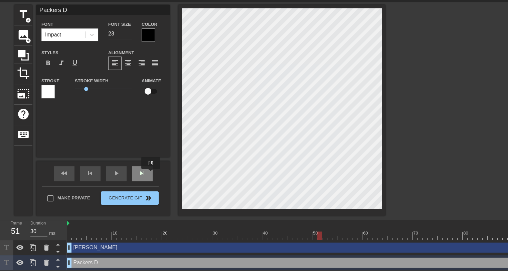
click at [151, 173] on div "skip_next" at bounding box center [142, 173] width 21 height 15
type input "40"
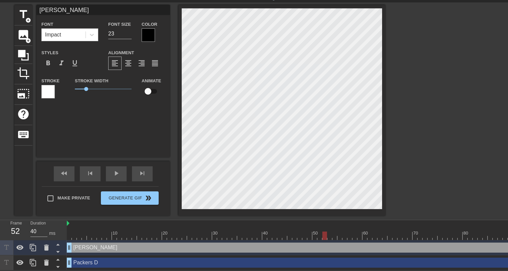
type input "Packers D"
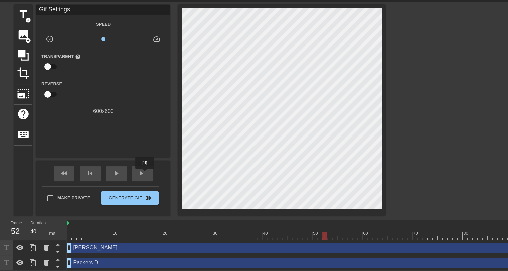
drag, startPoint x: 145, startPoint y: 173, endPoint x: 159, endPoint y: 169, distance: 14.8
click at [146, 172] on div "skip_next" at bounding box center [142, 173] width 21 height 15
type input "30"
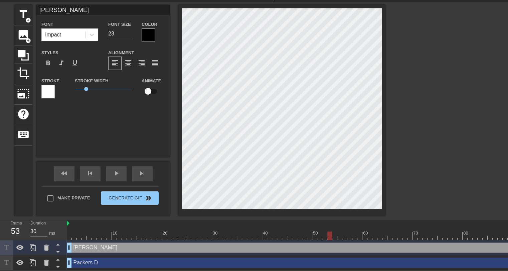
type input "Packers D"
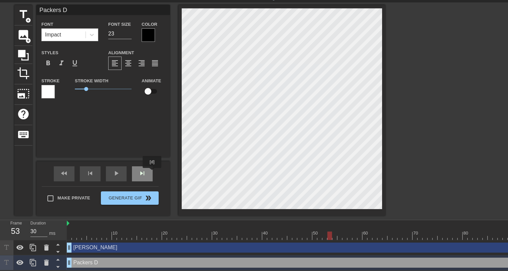
click at [152, 172] on div "skip_next" at bounding box center [142, 173] width 21 height 15
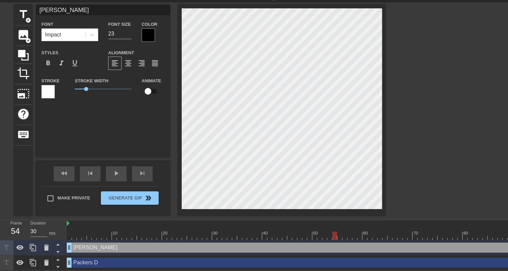
type input "Packers D"
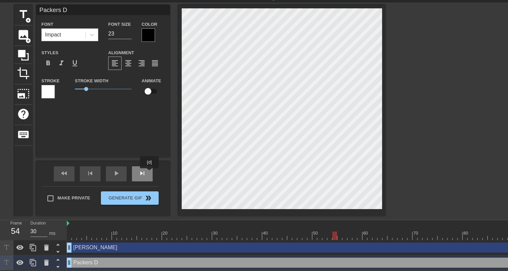
click at [149, 173] on div "skip_next" at bounding box center [142, 173] width 21 height 15
type input "40"
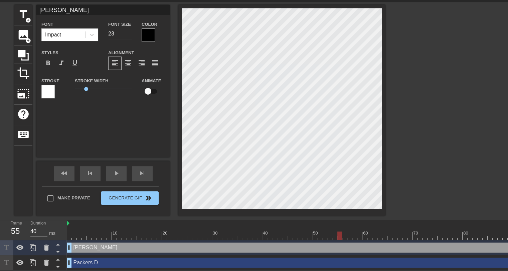
type input "Packers D"
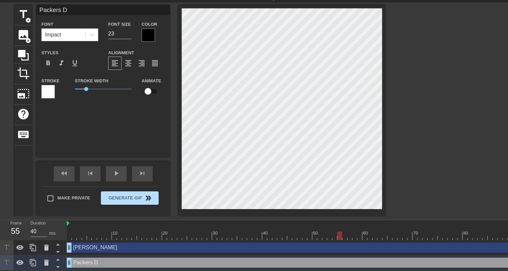
click at [148, 190] on div "Make Private Generate Gif double_arrow" at bounding box center [100, 199] width 117 height 26
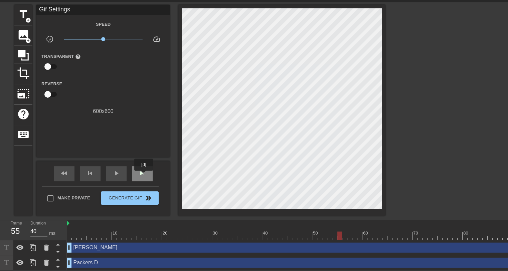
click at [144, 175] on span "skip_next" at bounding box center [142, 173] width 8 height 8
click at [69, 174] on div "fast_rewind" at bounding box center [64, 173] width 21 height 15
click at [134, 170] on div "skip_next" at bounding box center [142, 173] width 21 height 15
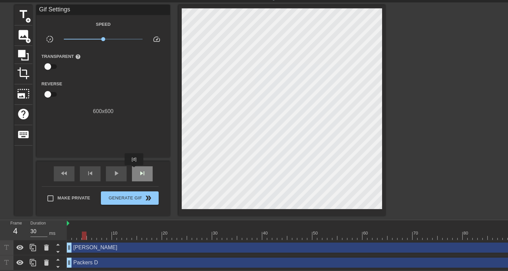
click at [134, 170] on div "skip_next" at bounding box center [142, 173] width 21 height 15
click at [147, 170] on div "skip_next" at bounding box center [142, 173] width 21 height 15
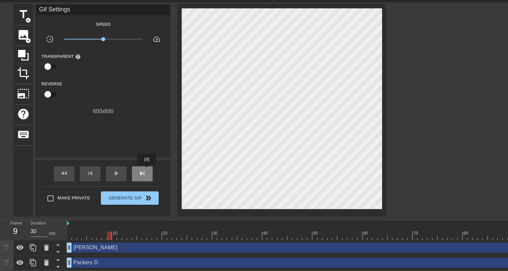
click at [147, 170] on div "skip_next" at bounding box center [142, 173] width 21 height 15
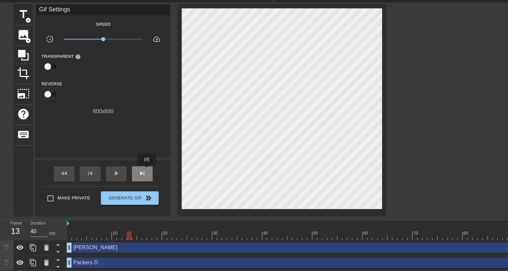
click at [147, 170] on div "skip_next" at bounding box center [142, 173] width 21 height 15
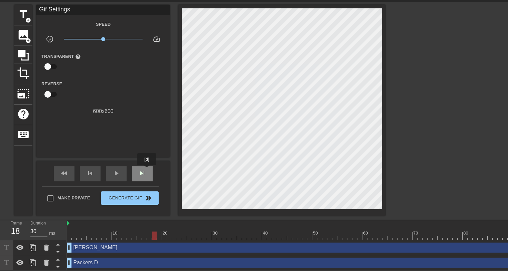
click at [147, 170] on div "skip_next" at bounding box center [142, 173] width 21 height 15
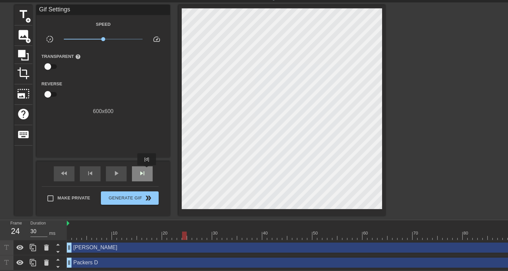
click at [147, 170] on div "skip_next" at bounding box center [142, 173] width 21 height 15
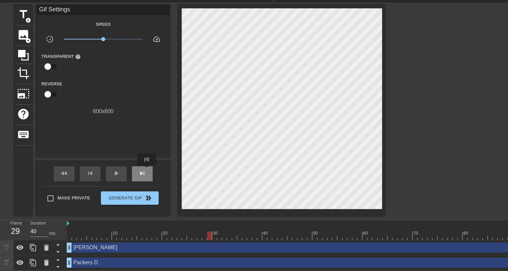
click at [147, 170] on div "skip_next" at bounding box center [142, 173] width 21 height 15
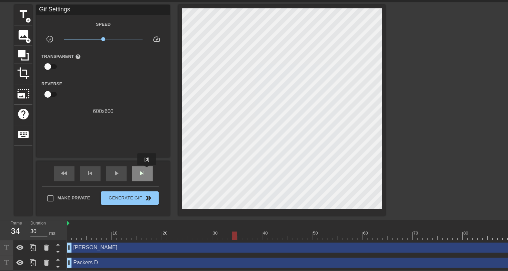
click at [147, 170] on div "skip_next" at bounding box center [142, 173] width 21 height 15
click at [74, 175] on div "fast_rewind" at bounding box center [64, 173] width 21 height 15
click at [69, 174] on div "fast_rewind" at bounding box center [64, 173] width 21 height 15
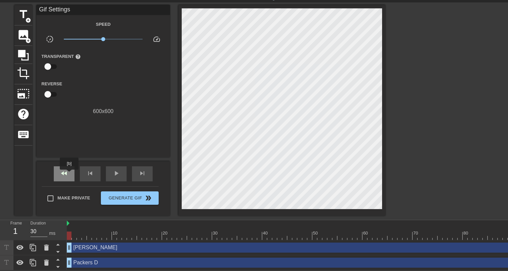
click at [69, 174] on div "fast_rewind" at bounding box center [64, 173] width 21 height 15
click at [110, 174] on div "play_arrow" at bounding box center [116, 173] width 21 height 15
click at [58, 250] on icon at bounding box center [58, 251] width 8 height 8
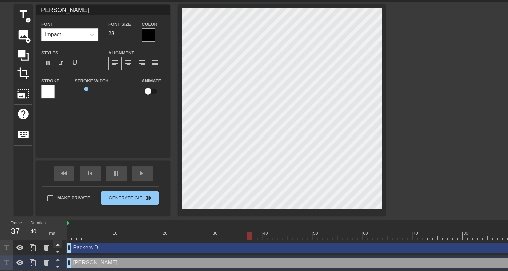
click at [55, 244] on icon at bounding box center [58, 244] width 8 height 8
type input "30"
type input "Packers D"
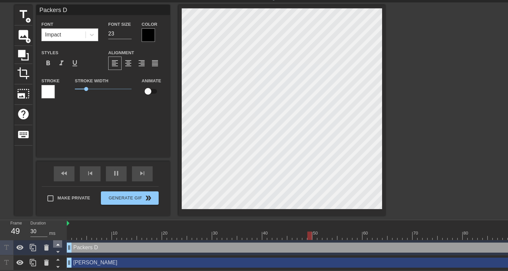
click at [55, 244] on icon at bounding box center [58, 244] width 8 height 8
click at [54, 250] on icon at bounding box center [58, 251] width 8 height 8
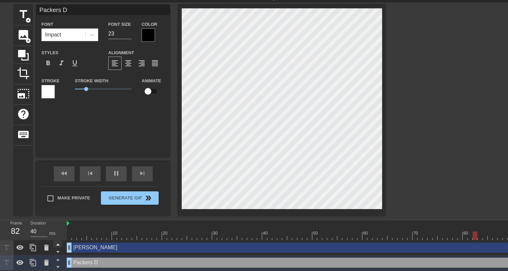
type input "30"
click at [55, 243] on icon at bounding box center [58, 244] width 8 height 8
type input "[PERSON_NAME]"
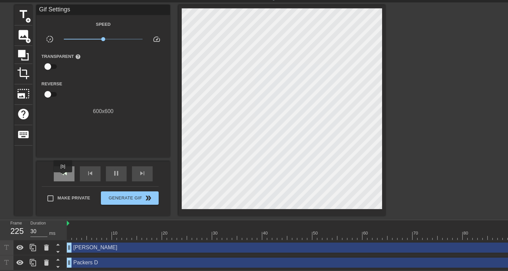
click at [63, 177] on div "fast_rewind" at bounding box center [64, 173] width 21 height 15
type input "30"
click at [122, 173] on div "pause" at bounding box center [116, 173] width 21 height 15
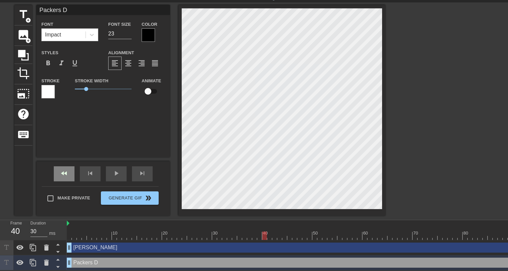
click at [59, 175] on div "fast_rewind" at bounding box center [64, 173] width 21 height 15
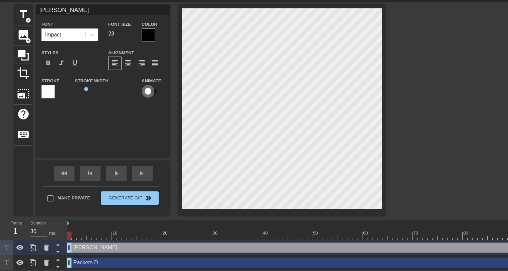
click at [150, 88] on input "checkbox" at bounding box center [148, 91] width 38 height 13
checkbox input "true"
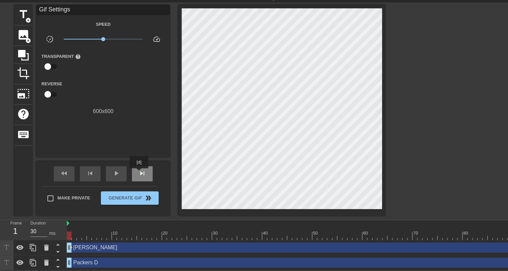
click at [139, 173] on span "skip_next" at bounding box center [142, 173] width 8 height 8
click at [140, 168] on div "skip_next" at bounding box center [142, 173] width 21 height 15
type input "30"
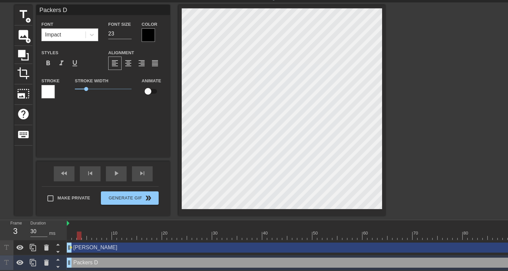
type input "[PERSON_NAME]"
checkbox input "true"
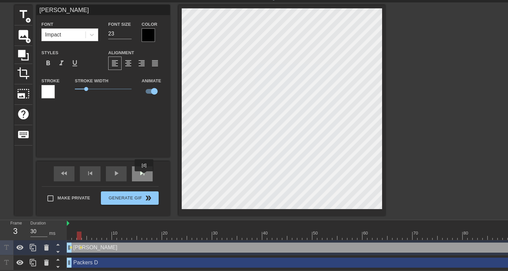
click at [144, 176] on span "skip_next" at bounding box center [142, 173] width 8 height 8
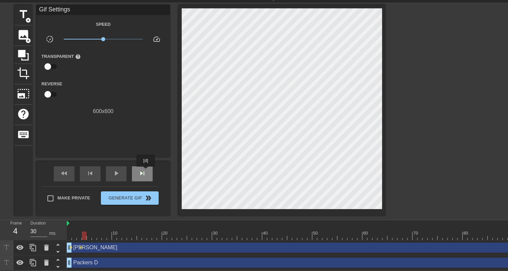
click at [145, 171] on span "skip_next" at bounding box center [142, 173] width 8 height 8
click at [144, 176] on span "skip_next" at bounding box center [142, 173] width 8 height 8
type input "30"
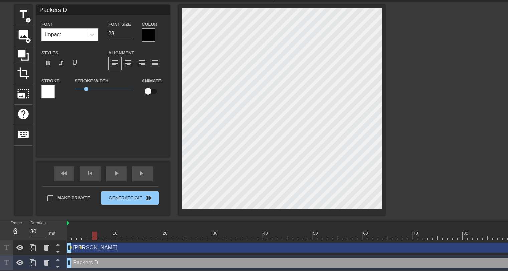
type input "[PERSON_NAME]"
checkbox input "true"
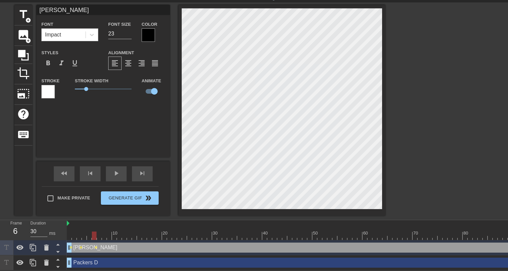
type input "Packers D"
checkbox input "false"
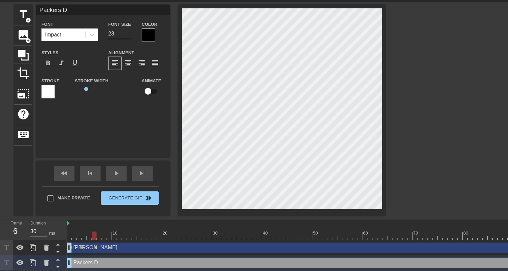
click at [50, 173] on div "fast_rewind skip_previous play_arrow skip_next" at bounding box center [103, 173] width 109 height 25
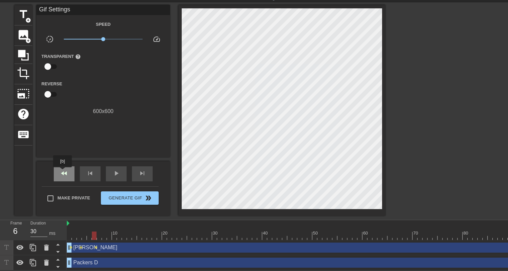
click at [63, 172] on span "fast_rewind" at bounding box center [64, 173] width 8 height 8
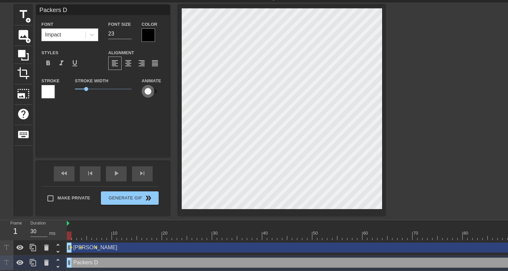
click at [148, 90] on input "checkbox" at bounding box center [148, 91] width 38 height 13
checkbox input "true"
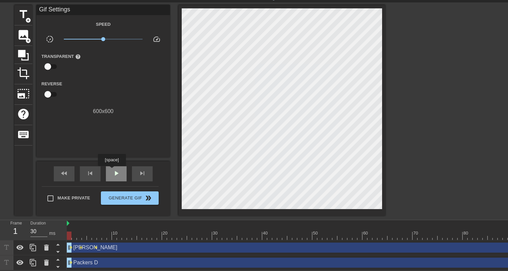
click at [112, 171] on div "play_arrow" at bounding box center [116, 173] width 21 height 15
click at [59, 177] on div "fast_rewind" at bounding box center [64, 173] width 21 height 15
click at [120, 174] on span "pause" at bounding box center [116, 173] width 8 height 8
click at [72, 170] on div "fast_rewind" at bounding box center [64, 173] width 21 height 15
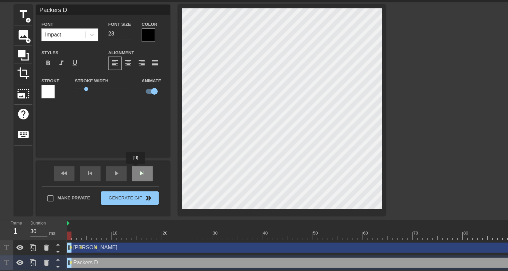
click at [138, 169] on div "skip_next" at bounding box center [142, 173] width 21 height 15
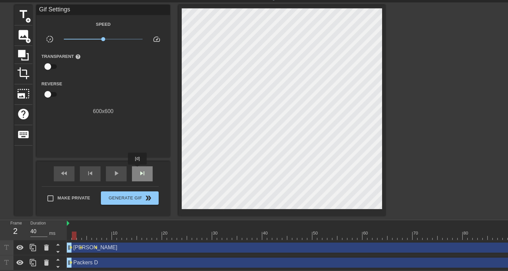
click at [138, 169] on div "skip_next" at bounding box center [142, 173] width 21 height 15
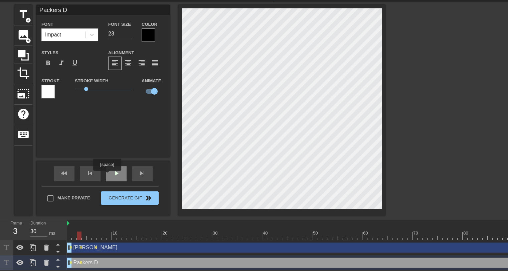
click at [111, 174] on div "play_arrow" at bounding box center [116, 173] width 21 height 15
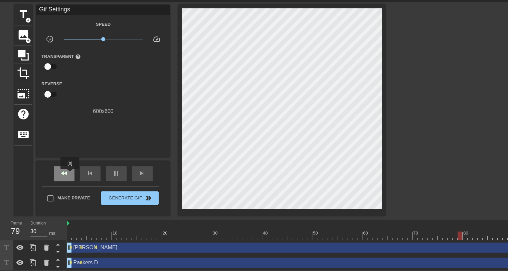
click at [70, 174] on div "fast_rewind" at bounding box center [64, 173] width 21 height 15
click at [115, 170] on span "pause" at bounding box center [116, 173] width 8 height 8
click at [68, 174] on div "fast_rewind" at bounding box center [64, 173] width 21 height 15
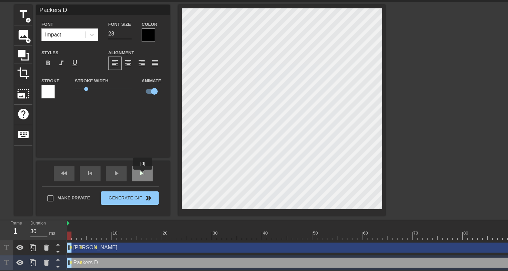
click at [143, 174] on span "skip_next" at bounding box center [142, 173] width 8 height 8
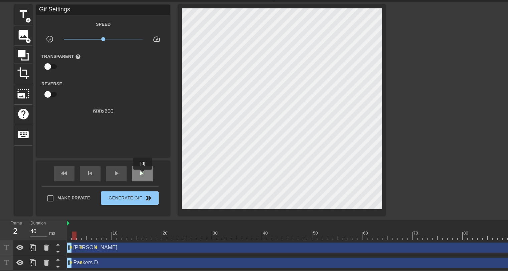
click at [143, 174] on span "skip_next" at bounding box center [142, 173] width 8 height 8
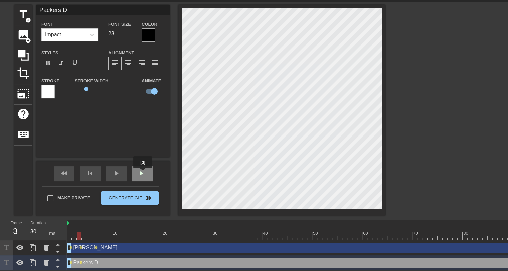
click at [143, 173] on span "skip_next" at bounding box center [142, 173] width 8 height 8
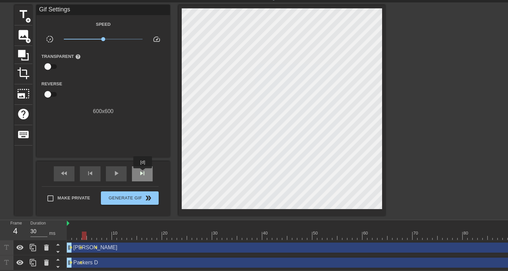
click at [143, 173] on span "skip_next" at bounding box center [142, 173] width 8 height 8
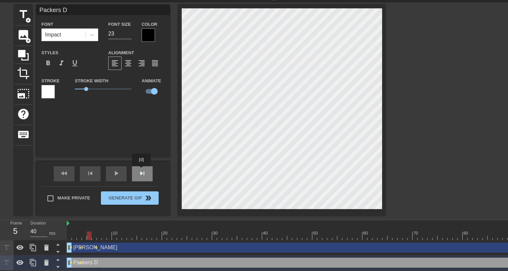
click at [142, 170] on span "skip_next" at bounding box center [142, 173] width 8 height 8
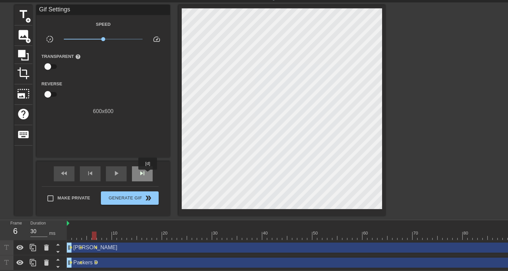
click at [148, 174] on div "skip_next" at bounding box center [142, 173] width 21 height 15
type input "30"
click at [145, 170] on span "skip_next" at bounding box center [142, 173] width 8 height 8
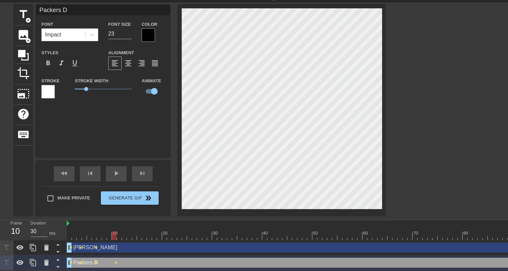
type input "[PERSON_NAME]"
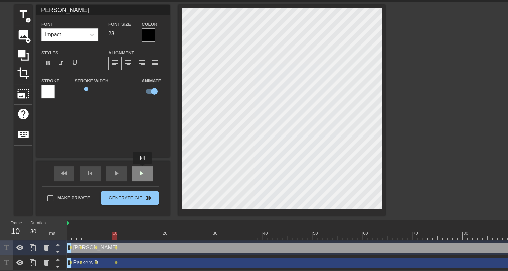
click at [143, 169] on span "skip_next" at bounding box center [142, 173] width 8 height 8
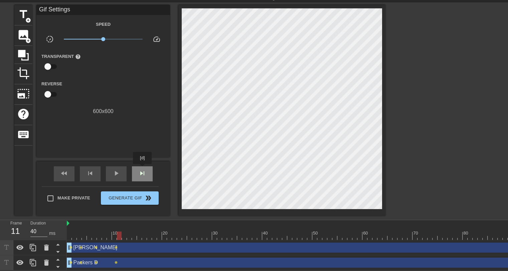
click at [143, 169] on span "skip_next" at bounding box center [142, 173] width 8 height 8
type input "30"
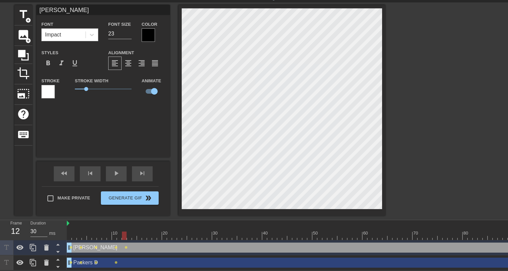
type input "Packers D"
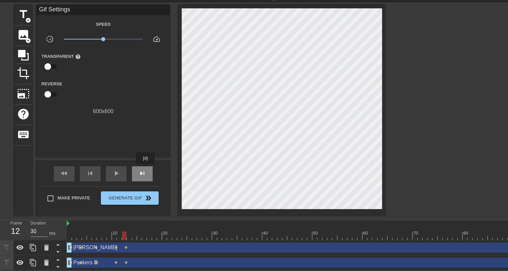
click at [146, 169] on span "skip_next" at bounding box center [142, 173] width 8 height 8
type input "40"
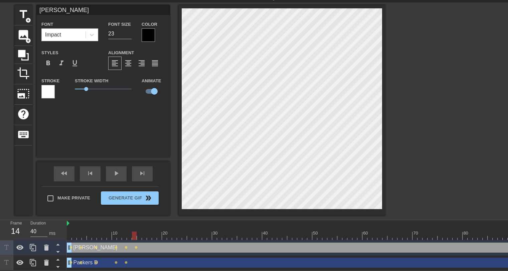
type input "Packers D"
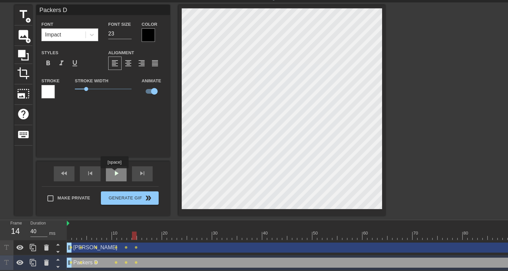
click at [114, 173] on span "play_arrow" at bounding box center [116, 173] width 8 height 8
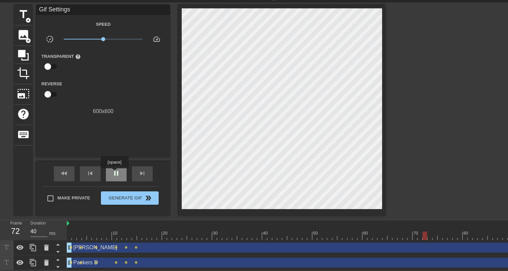
click at [114, 173] on span "pause" at bounding box center [116, 173] width 8 height 8
click at [64, 174] on span "fast_rewind" at bounding box center [64, 173] width 8 height 8
click at [115, 172] on span "play_arrow" at bounding box center [116, 173] width 8 height 8
click at [115, 172] on span "pause" at bounding box center [116, 173] width 8 height 8
click at [144, 175] on span "skip_next" at bounding box center [142, 173] width 8 height 8
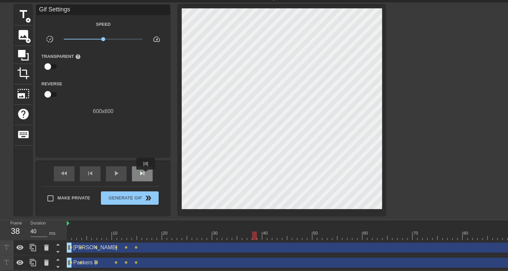
type input "30"
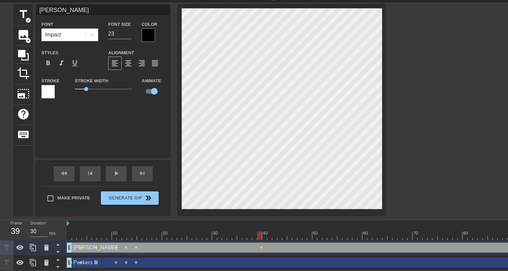
type input "Packers D"
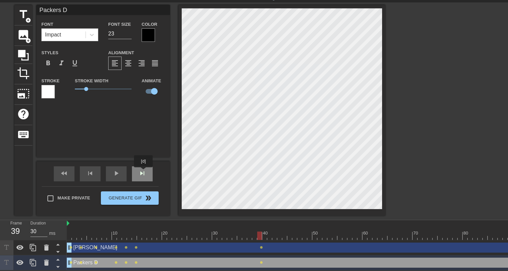
click at [143, 172] on span "skip_next" at bounding box center [142, 173] width 8 height 8
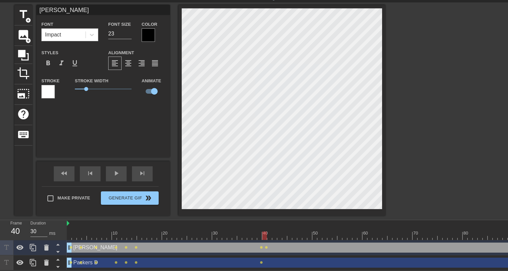
type input "Packers D"
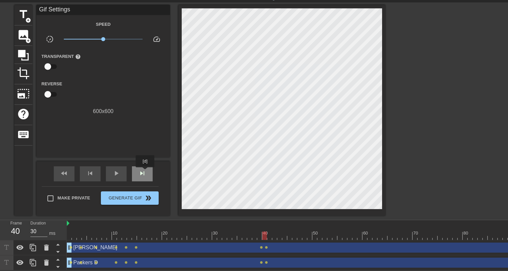
click at [145, 172] on span "skip_next" at bounding box center [142, 173] width 8 height 8
type input "40"
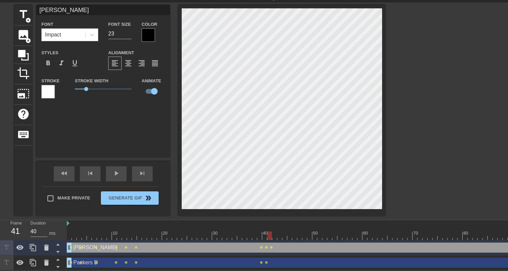
type input "Packers D"
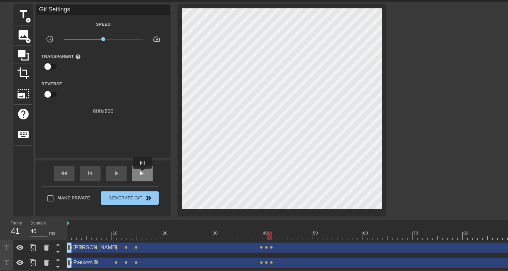
click at [143, 173] on span "skip_next" at bounding box center [142, 173] width 8 height 8
type input "30"
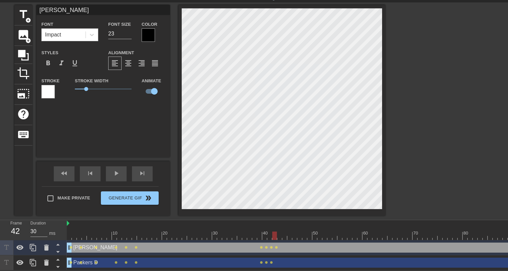
type input "Packers D"
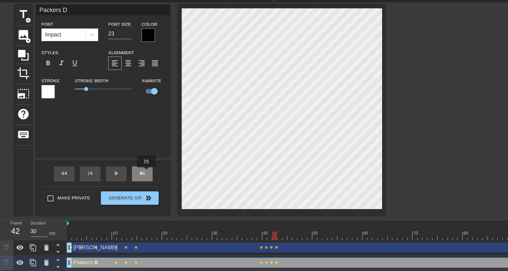
click at [146, 172] on div "skip_next" at bounding box center [142, 173] width 21 height 15
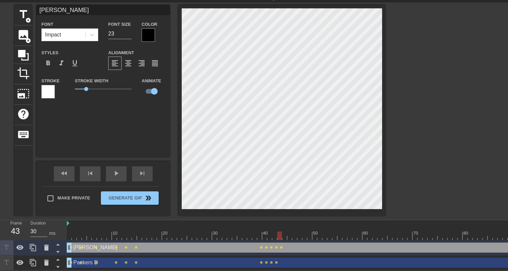
type input "Packers D"
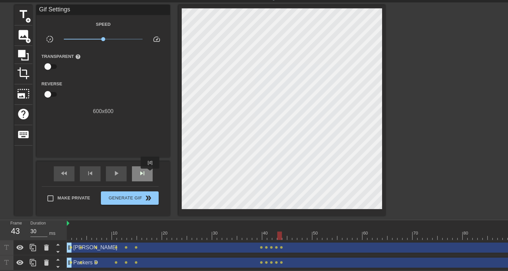
click at [150, 173] on div "skip_next" at bounding box center [142, 173] width 21 height 15
type input "40"
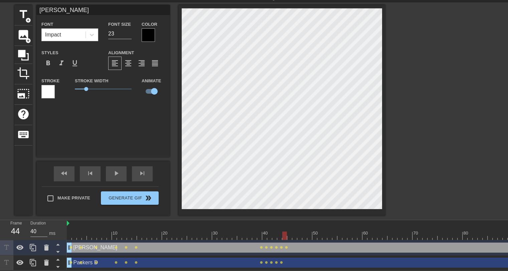
type input "Packers D"
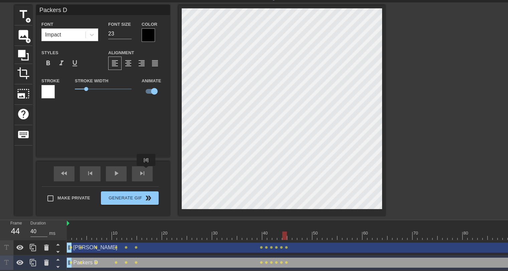
drag, startPoint x: 146, startPoint y: 170, endPoint x: 157, endPoint y: 163, distance: 12.5
click at [146, 171] on div "skip_next" at bounding box center [142, 173] width 21 height 15
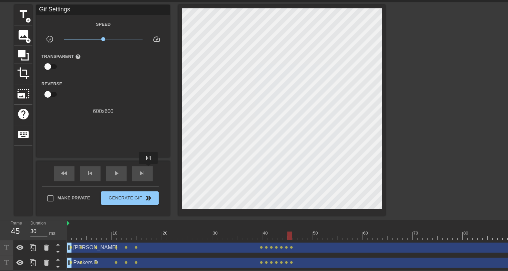
drag, startPoint x: 149, startPoint y: 168, endPoint x: 167, endPoint y: 165, distance: 19.1
click at [149, 169] on div "skip_next" at bounding box center [142, 173] width 21 height 15
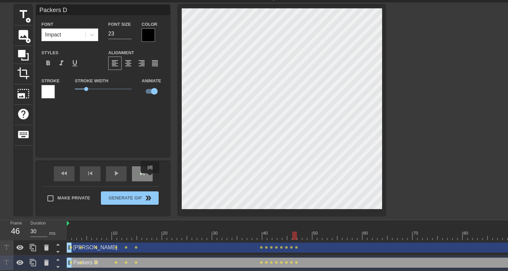
click at [148, 177] on div "skip_next" at bounding box center [142, 173] width 21 height 15
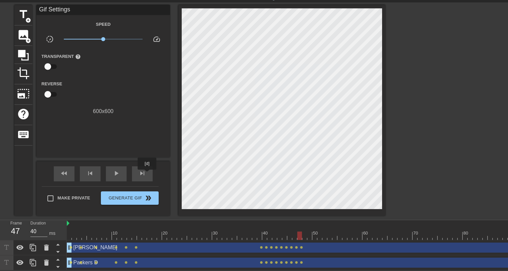
drag, startPoint x: 147, startPoint y: 174, endPoint x: 154, endPoint y: 170, distance: 7.6
click at [148, 174] on div "skip_next" at bounding box center [142, 173] width 21 height 15
click at [73, 176] on div "fast_rewind" at bounding box center [64, 173] width 21 height 15
click at [122, 173] on div "play_arrow" at bounding box center [116, 173] width 21 height 15
click at [122, 174] on div "pause" at bounding box center [116, 173] width 21 height 15
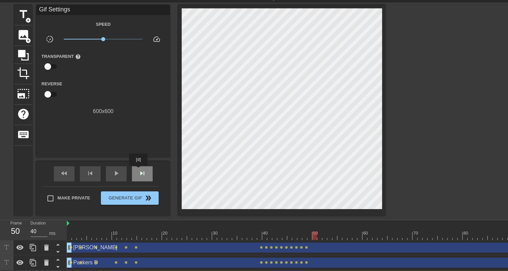
click at [139, 170] on span "skip_next" at bounding box center [142, 173] width 8 height 8
click at [68, 177] on div "fast_rewind" at bounding box center [64, 173] width 21 height 15
click at [140, 172] on span "skip_next" at bounding box center [142, 173] width 8 height 8
click at [141, 171] on span "skip_next" at bounding box center [142, 173] width 8 height 8
click at [142, 172] on span "skip_next" at bounding box center [142, 173] width 8 height 8
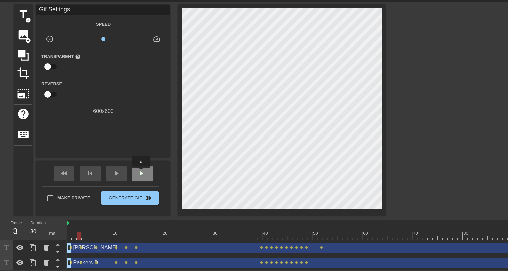
click at [142, 172] on span "skip_next" at bounding box center [142, 173] width 8 height 8
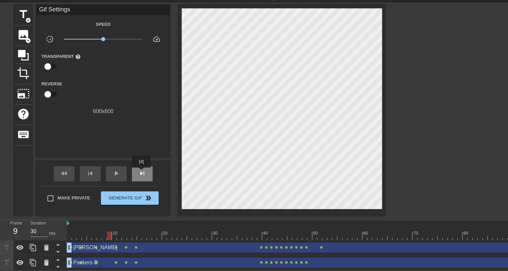
click at [142, 172] on span "skip_next" at bounding box center [142, 173] width 8 height 8
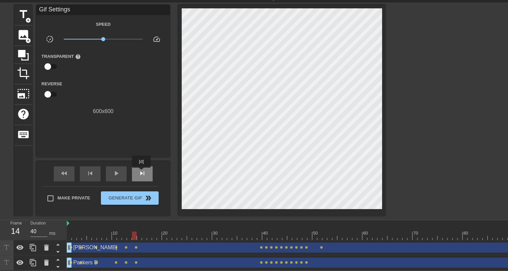
click at [142, 172] on span "skip_next" at bounding box center [142, 173] width 8 height 8
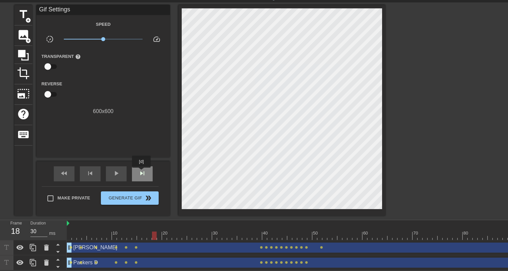
click at [142, 172] on span "skip_next" at bounding box center [142, 173] width 8 height 8
click at [142, 171] on span "skip_next" at bounding box center [142, 173] width 8 height 8
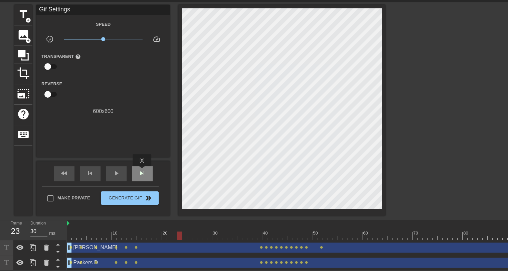
click at [142, 171] on span "skip_next" at bounding box center [142, 173] width 8 height 8
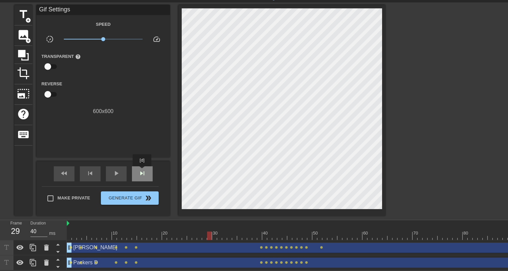
click at [142, 171] on span "skip_next" at bounding box center [142, 173] width 8 height 8
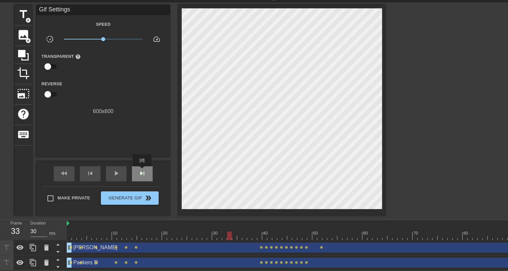
click at [142, 171] on span "skip_next" at bounding box center [142, 173] width 8 height 8
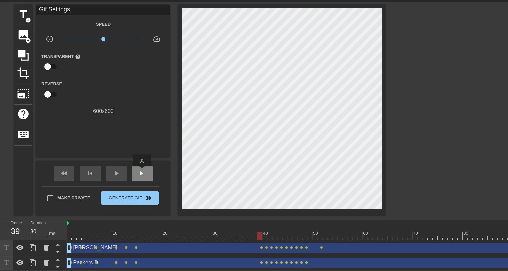
click at [142, 171] on span "skip_next" at bounding box center [142, 173] width 8 height 8
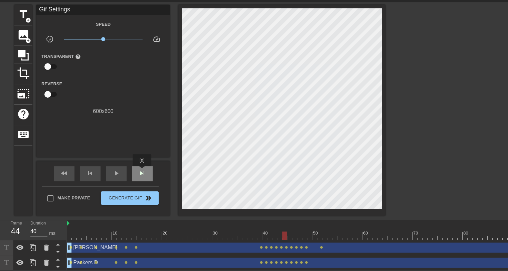
click at [142, 171] on span "skip_next" at bounding box center [142, 173] width 8 height 8
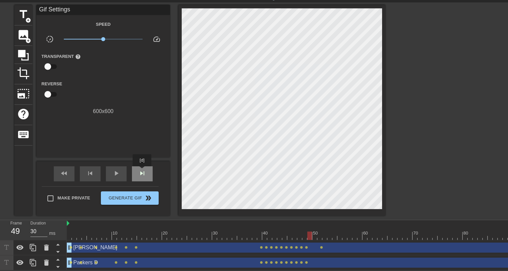
click at [142, 171] on span "skip_next" at bounding box center [142, 173] width 8 height 8
click at [93, 174] on span "skip_previous" at bounding box center [90, 173] width 8 height 8
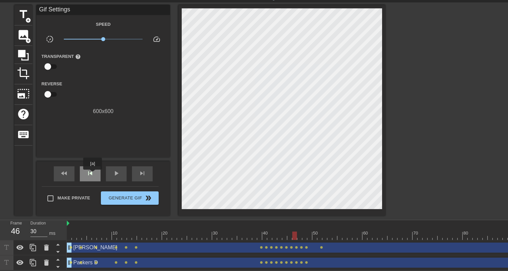
click at [93, 174] on span "skip_previous" at bounding box center [90, 173] width 8 height 8
click at [140, 171] on span "skip_next" at bounding box center [142, 173] width 8 height 8
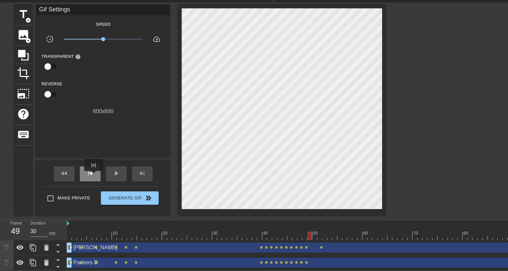
click at [94, 175] on span "skip_previous" at bounding box center [90, 173] width 8 height 8
click at [96, 172] on div "skip_previous" at bounding box center [90, 173] width 21 height 15
click at [146, 170] on div "skip_next" at bounding box center [142, 173] width 21 height 15
click at [146, 170] on span "skip_next" at bounding box center [142, 173] width 8 height 8
click at [90, 176] on span "skip_previous" at bounding box center [90, 173] width 8 height 8
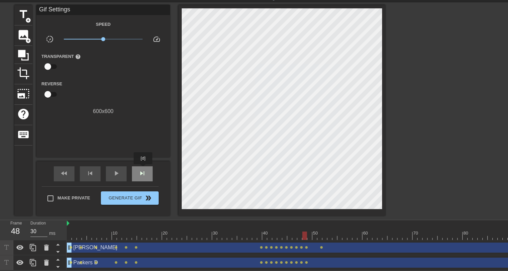
click at [143, 169] on span "skip_next" at bounding box center [142, 173] width 8 height 8
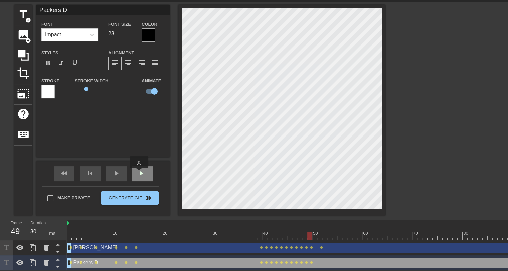
click at [139, 173] on span "skip_next" at bounding box center [142, 173] width 8 height 8
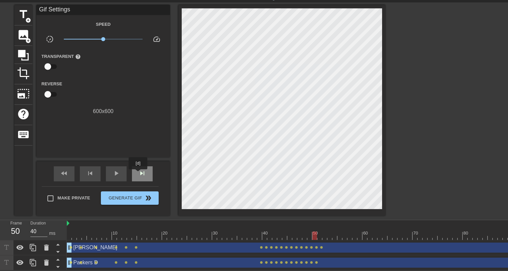
click at [138, 174] on span "skip_next" at bounding box center [142, 173] width 8 height 8
click at [92, 175] on span "skip_previous" at bounding box center [90, 173] width 8 height 8
click at [138, 173] on span "skip_next" at bounding box center [142, 173] width 8 height 8
click at [90, 177] on div "skip_previous" at bounding box center [90, 173] width 21 height 15
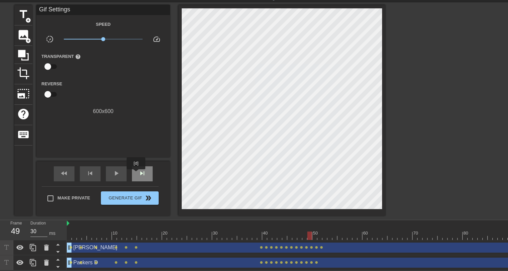
click at [138, 174] on div "skip_next" at bounding box center [142, 173] width 21 height 15
click at [141, 174] on span "skip_next" at bounding box center [142, 173] width 8 height 8
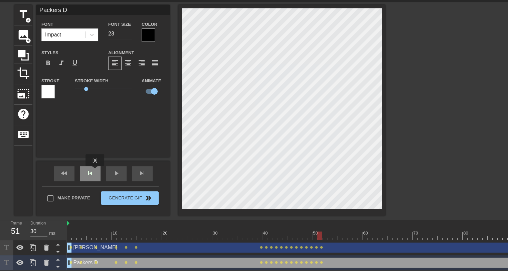
click at [95, 171] on div "skip_previous" at bounding box center [90, 173] width 21 height 15
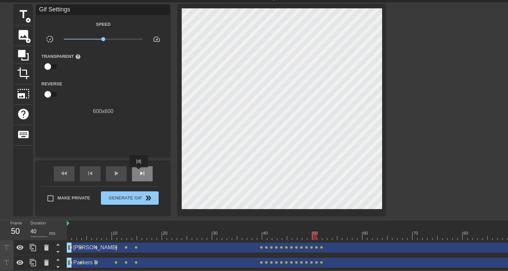
click at [139, 172] on span "skip_next" at bounding box center [142, 173] width 8 height 8
click at [97, 174] on div "skip_previous" at bounding box center [90, 173] width 21 height 15
click at [141, 174] on span "skip_next" at bounding box center [142, 173] width 8 height 8
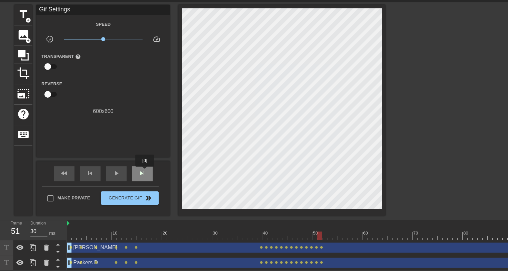
click at [145, 171] on span "skip_next" at bounding box center [142, 173] width 8 height 8
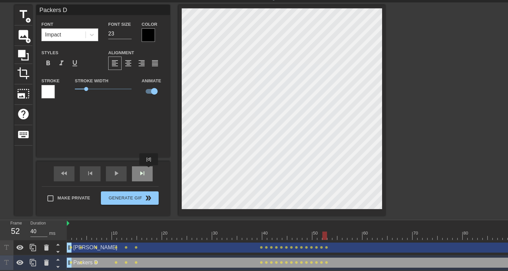
click at [149, 170] on div "skip_next" at bounding box center [142, 173] width 21 height 15
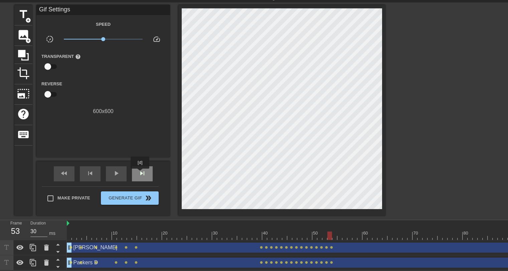
click at [140, 173] on span "skip_next" at bounding box center [142, 173] width 8 height 8
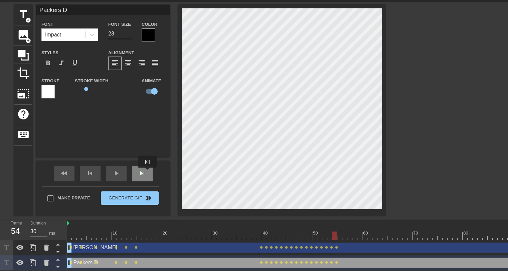
click at [148, 172] on div "skip_next" at bounding box center [142, 173] width 21 height 15
click at [149, 173] on div "skip_next" at bounding box center [142, 173] width 21 height 15
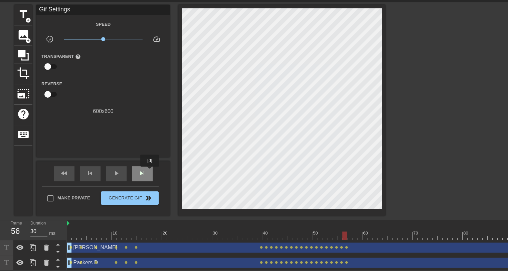
click at [150, 171] on div "skip_next" at bounding box center [142, 173] width 21 height 15
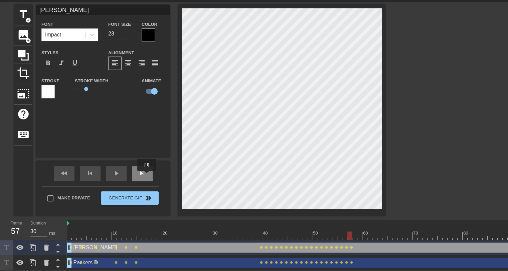
click at [147, 175] on div "skip_next" at bounding box center [142, 173] width 21 height 15
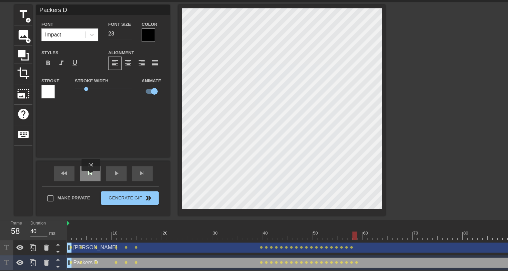
click at [92, 175] on span "skip_previous" at bounding box center [90, 173] width 8 height 8
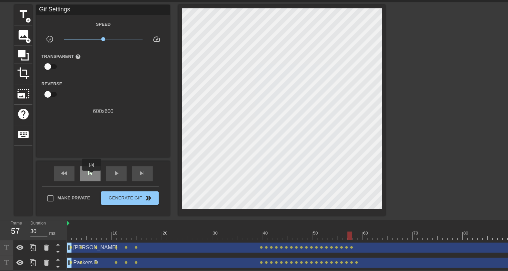
click at [92, 175] on span "skip_previous" at bounding box center [90, 173] width 8 height 8
click at [97, 174] on div "skip_previous" at bounding box center [90, 173] width 21 height 15
click at [137, 171] on div "skip_next" at bounding box center [142, 173] width 21 height 15
click at [95, 173] on div "skip_previous" at bounding box center [90, 173] width 21 height 15
click at [138, 171] on span "skip_next" at bounding box center [142, 173] width 8 height 8
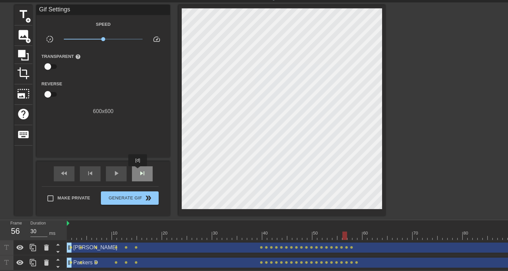
click at [138, 171] on span "skip_next" at bounding box center [142, 173] width 8 height 8
click at [96, 173] on div "skip_previous" at bounding box center [90, 173] width 21 height 15
click at [146, 171] on div "skip_next" at bounding box center [142, 173] width 21 height 15
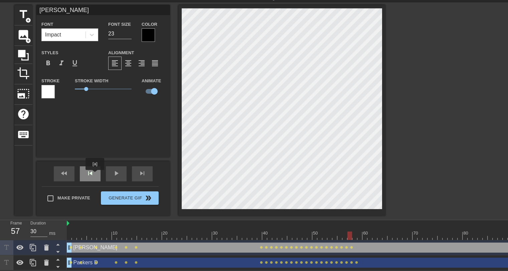
click at [95, 174] on div "skip_previous" at bounding box center [90, 173] width 21 height 15
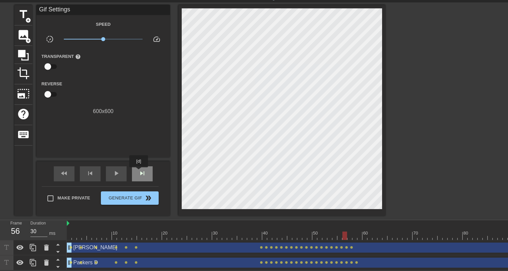
click at [139, 172] on span "skip_next" at bounding box center [142, 173] width 8 height 8
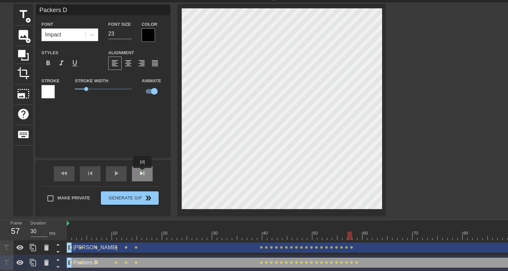
click at [143, 172] on span "skip_next" at bounding box center [142, 173] width 8 height 8
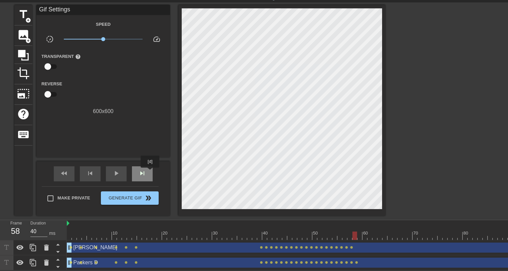
click at [150, 172] on div "skip_next" at bounding box center [142, 173] width 21 height 15
click at [147, 174] on div "skip_next" at bounding box center [142, 173] width 21 height 15
click at [110, 174] on div "play_arrow" at bounding box center [116, 173] width 21 height 15
click at [121, 171] on div "pause" at bounding box center [116, 173] width 21 height 15
click at [93, 171] on span "skip_previous" at bounding box center [90, 173] width 8 height 8
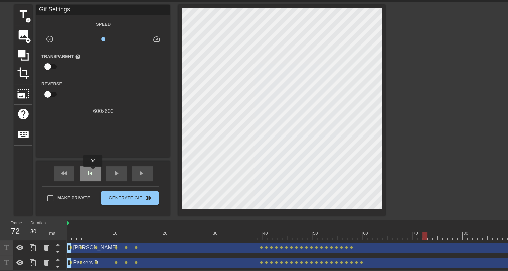
click at [93, 171] on span "skip_previous" at bounding box center [90, 173] width 8 height 8
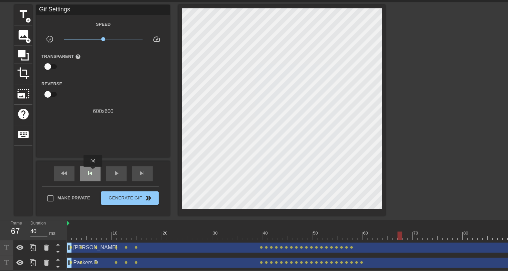
click at [93, 171] on span "skip_previous" at bounding box center [90, 173] width 8 height 8
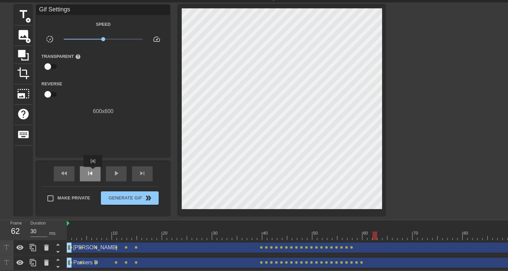
click at [93, 171] on span "skip_previous" at bounding box center [90, 173] width 8 height 8
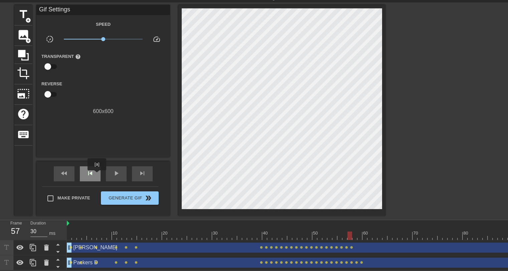
click at [97, 175] on div "skip_previous" at bounding box center [90, 173] width 21 height 15
click at [143, 172] on span "skip_next" at bounding box center [142, 173] width 8 height 8
click at [139, 174] on span "skip_next" at bounding box center [142, 173] width 8 height 8
click at [144, 178] on div "skip_next" at bounding box center [142, 173] width 21 height 15
click at [83, 172] on div "skip_previous" at bounding box center [90, 173] width 21 height 15
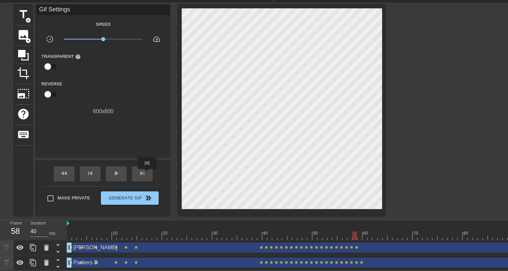
drag, startPoint x: 147, startPoint y: 173, endPoint x: 168, endPoint y: 171, distance: 21.1
click at [149, 173] on div "skip_next" at bounding box center [142, 173] width 21 height 15
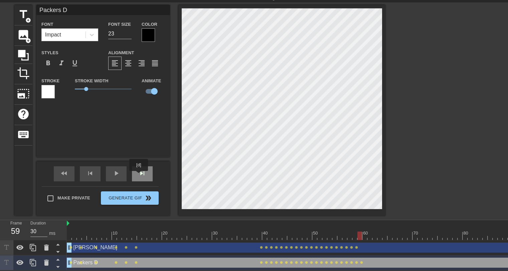
click at [139, 175] on span "skip_next" at bounding box center [142, 173] width 8 height 8
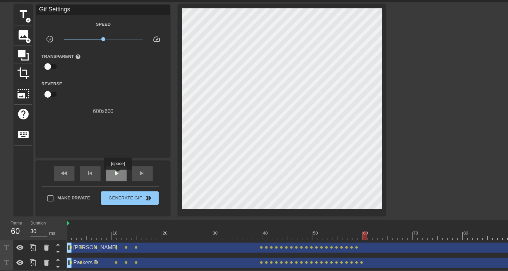
click at [118, 174] on span "play_arrow" at bounding box center [116, 173] width 8 height 8
click at [112, 167] on div "pause" at bounding box center [116, 173] width 21 height 15
click at [71, 171] on div "fast_rewind" at bounding box center [64, 173] width 21 height 15
click at [28, 17] on span "add_circle" at bounding box center [28, 20] width 6 height 6
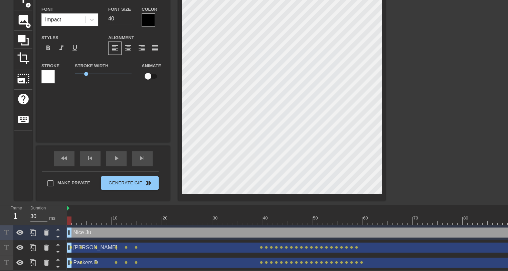
scroll to position [1, 1]
click at [129, 19] on input "39" at bounding box center [119, 18] width 23 height 11
click at [129, 19] on input "38" at bounding box center [119, 18] width 23 height 11
click at [129, 19] on input "37" at bounding box center [119, 18] width 23 height 11
click at [129, 19] on input "29" at bounding box center [119, 18] width 23 height 11
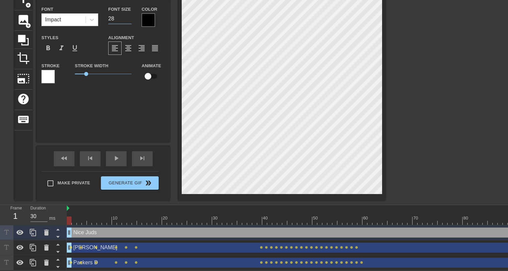
click at [129, 19] on input "28" at bounding box center [119, 18] width 23 height 11
click at [129, 19] on input "27" at bounding box center [119, 18] width 23 height 11
click at [129, 19] on input "26" at bounding box center [119, 18] width 23 height 11
click at [129, 19] on input "25" at bounding box center [119, 18] width 23 height 11
click at [127, 21] on input "24" at bounding box center [119, 18] width 23 height 11
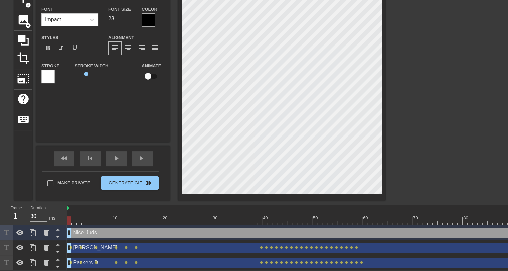
click at [130, 20] on input "23" at bounding box center [119, 18] width 23 height 11
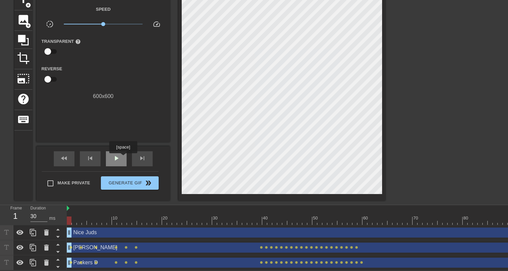
click at [123, 158] on div "play_arrow" at bounding box center [116, 158] width 21 height 15
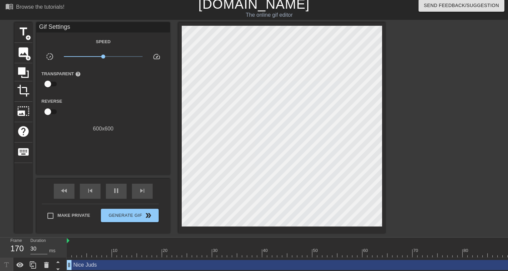
scroll to position [3, 0]
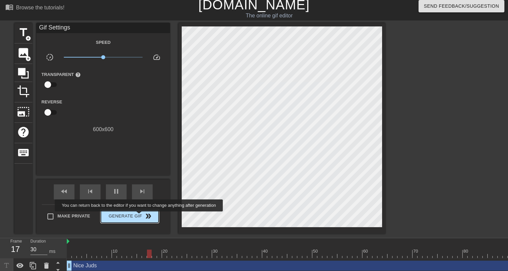
click at [140, 216] on span "Generate Gif double_arrow" at bounding box center [130, 216] width 52 height 8
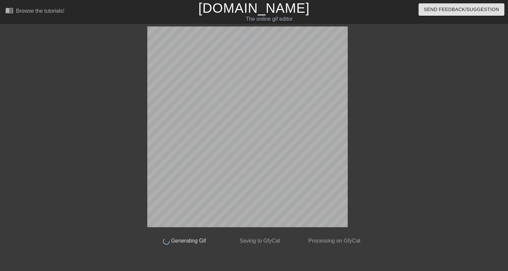
scroll to position [0, 0]
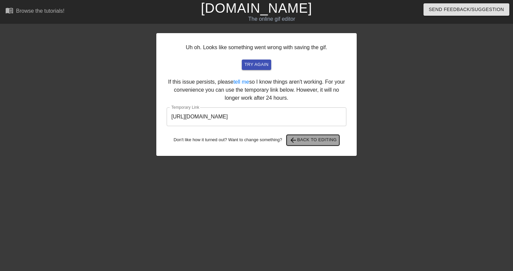
click at [314, 139] on span "arrow_back Back to Editing" at bounding box center [313, 140] width 48 height 8
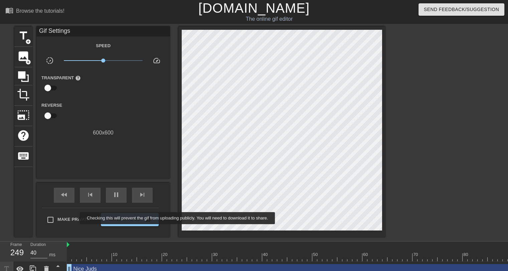
click at [75, 218] on span "Make Private" at bounding box center [73, 219] width 33 height 7
click at [57, 218] on input "Make Private" at bounding box center [50, 219] width 14 height 14
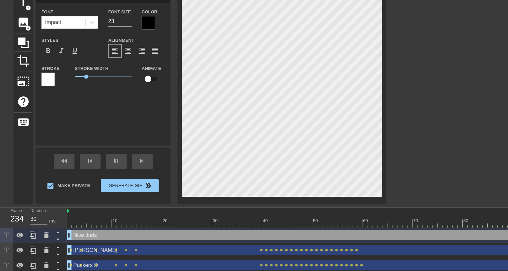
scroll to position [40, 0]
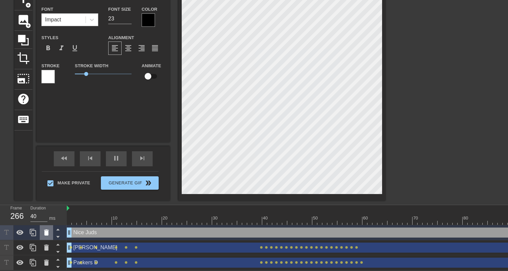
click at [43, 228] on icon at bounding box center [46, 232] width 8 height 8
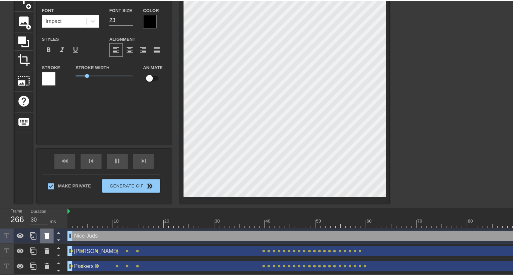
scroll to position [35, 0]
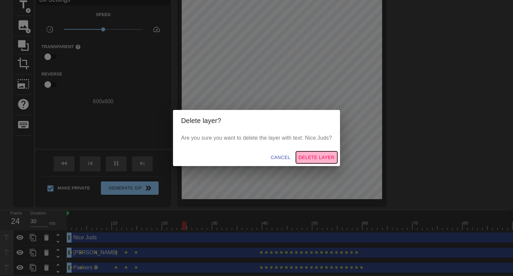
click at [299, 159] on span "Delete Layer" at bounding box center [317, 157] width 36 height 8
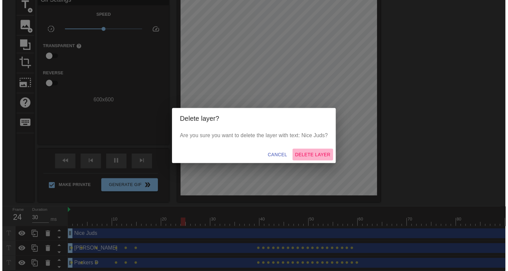
scroll to position [25, 0]
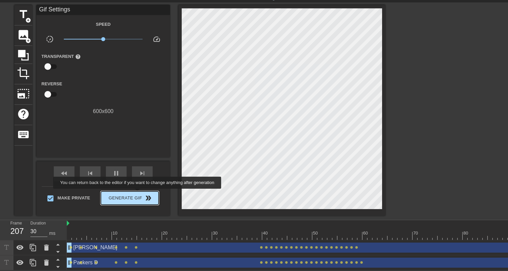
click at [138, 194] on span "Generate Gif double_arrow" at bounding box center [130, 198] width 52 height 8
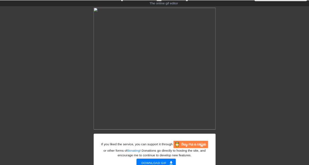
scroll to position [48, 0]
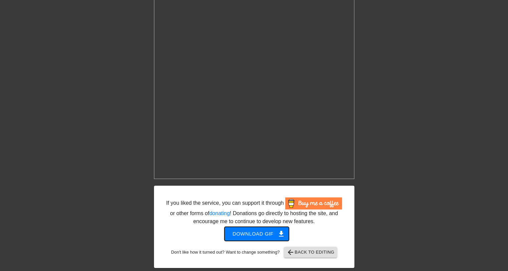
click at [267, 235] on span "Download gif get_app" at bounding box center [256, 233] width 48 height 9
click at [282, 231] on span "get_app" at bounding box center [281, 233] width 8 height 8
